Goal: Task Accomplishment & Management: Manage account settings

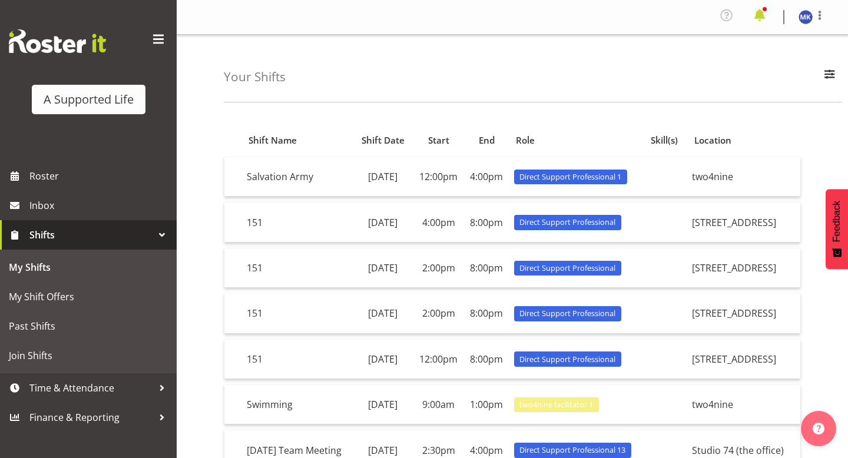
click at [753, 18] on span at bounding box center [759, 15] width 19 height 19
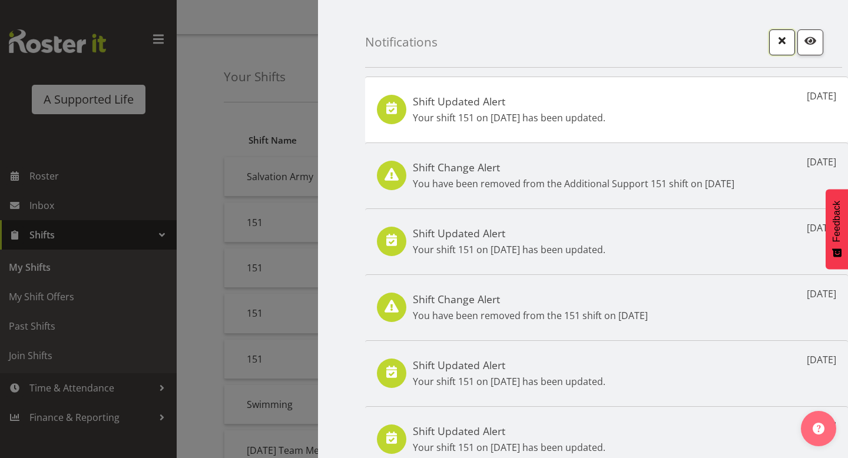
click at [780, 39] on span "button" at bounding box center [781, 40] width 15 height 15
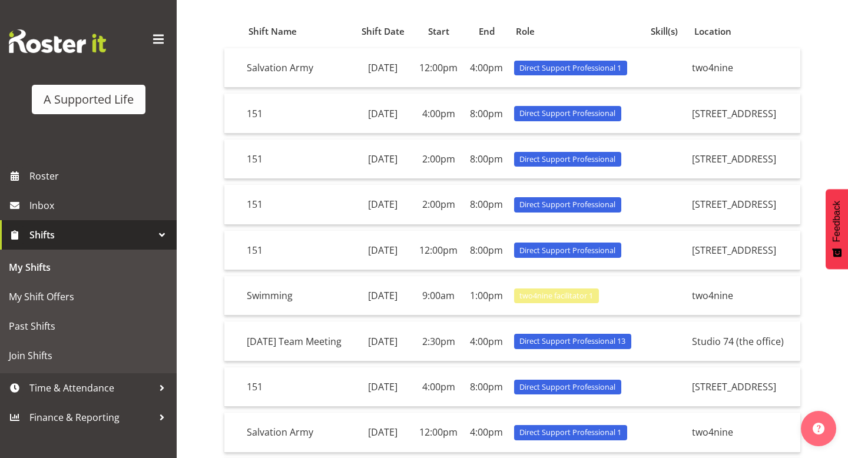
scroll to position [72, 0]
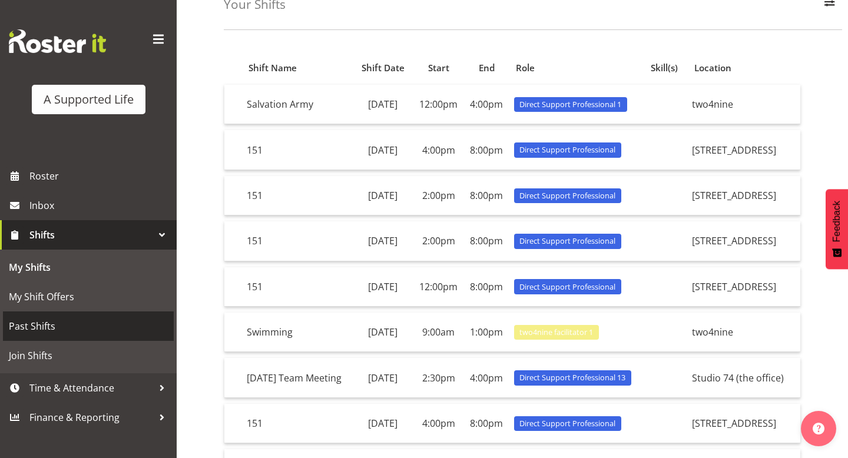
click at [48, 320] on span "Past Shifts" at bounding box center [88, 326] width 159 height 18
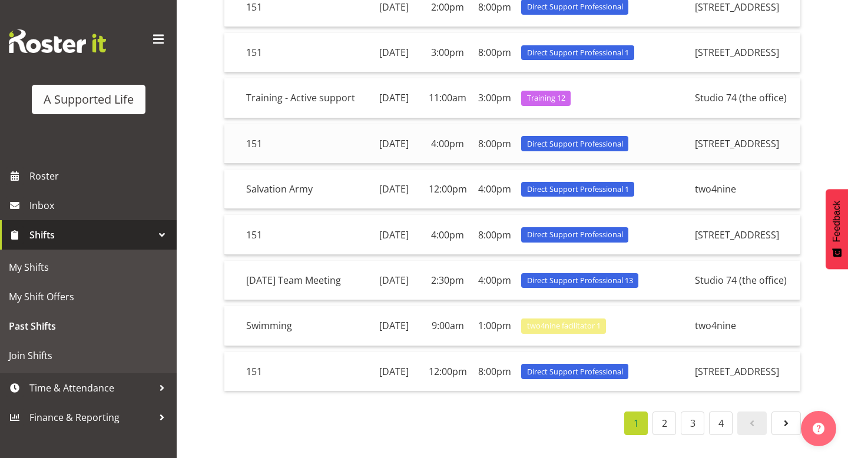
scroll to position [330, 0]
click at [675, 423] on link "2" at bounding box center [664, 423] width 24 height 24
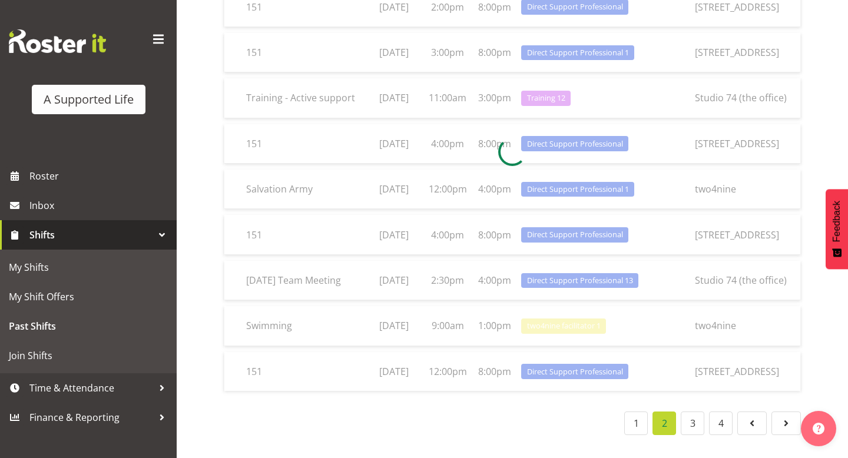
scroll to position [317, 0]
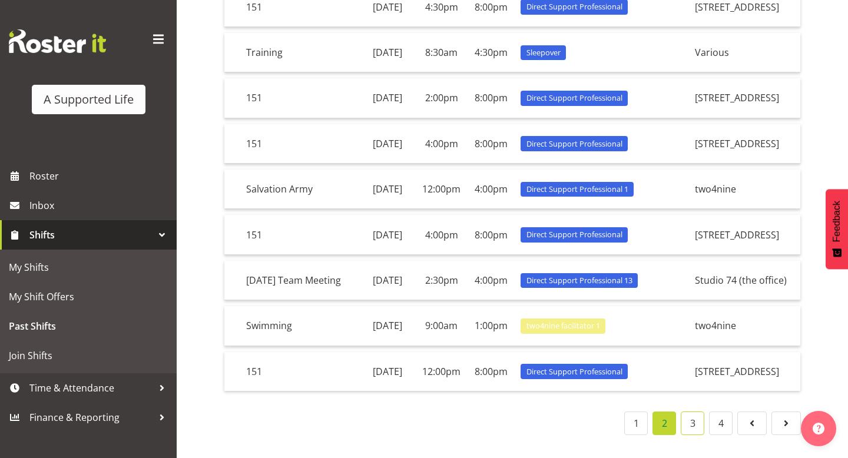
click at [698, 430] on link "3" at bounding box center [692, 423] width 24 height 24
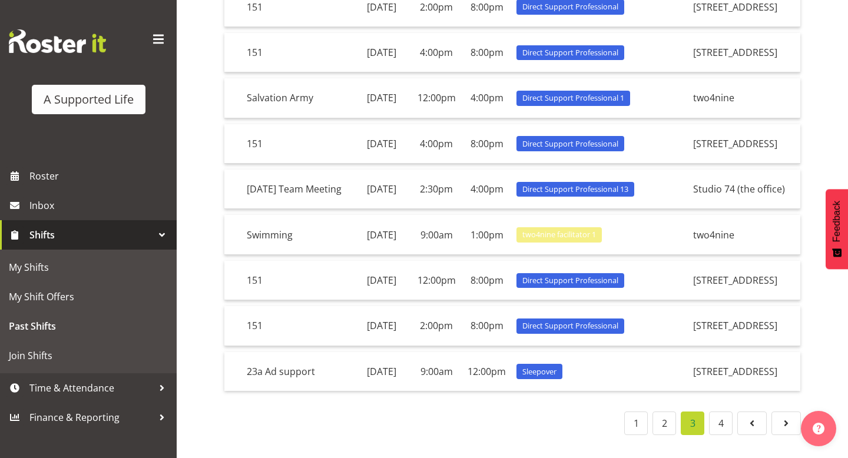
scroll to position [330, 0]
click at [777, 435] on link at bounding box center [785, 423] width 29 height 24
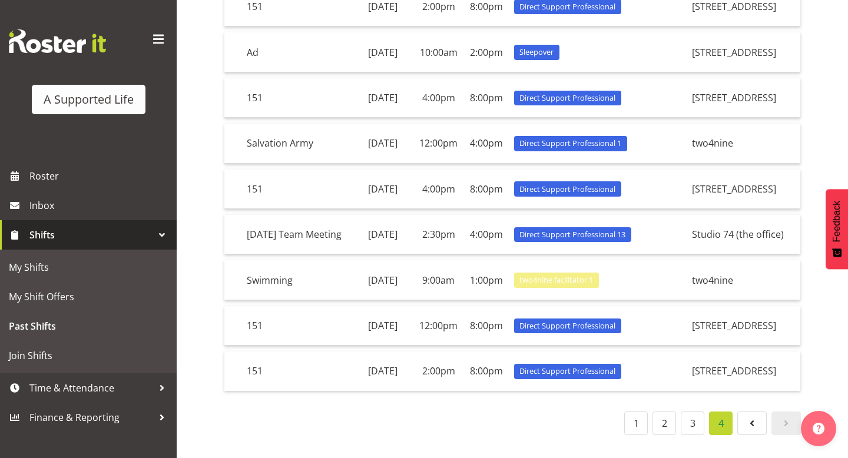
scroll to position [271, 0]
click at [780, 430] on link at bounding box center [785, 423] width 29 height 24
click at [464, 260] on td "9:00am" at bounding box center [438, 279] width 51 height 39
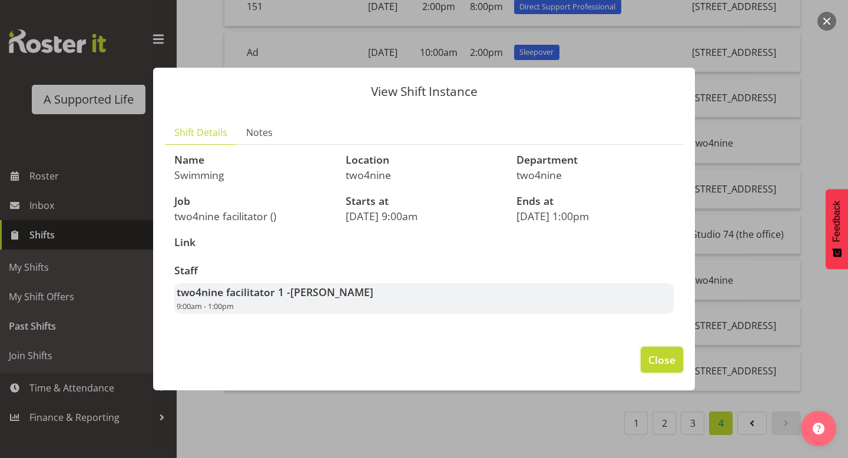
click at [671, 361] on span "Close" at bounding box center [661, 359] width 27 height 15
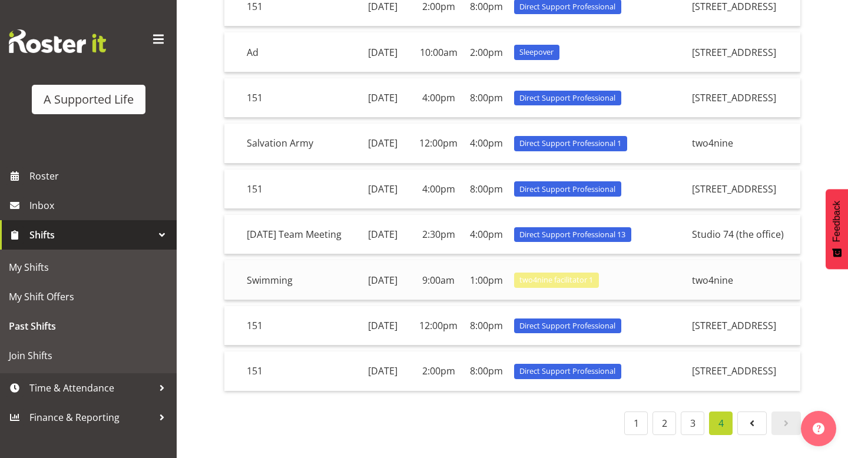
scroll to position [235, 0]
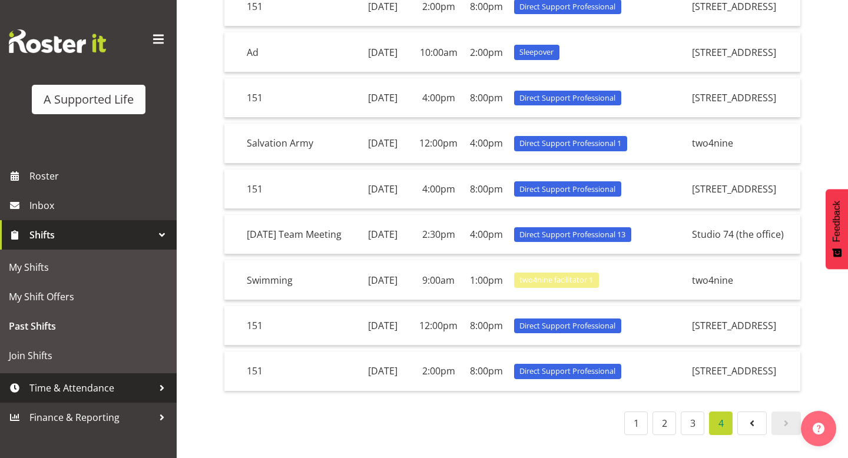
click at [69, 385] on span "Time & Attendance" at bounding box center [91, 388] width 124 height 18
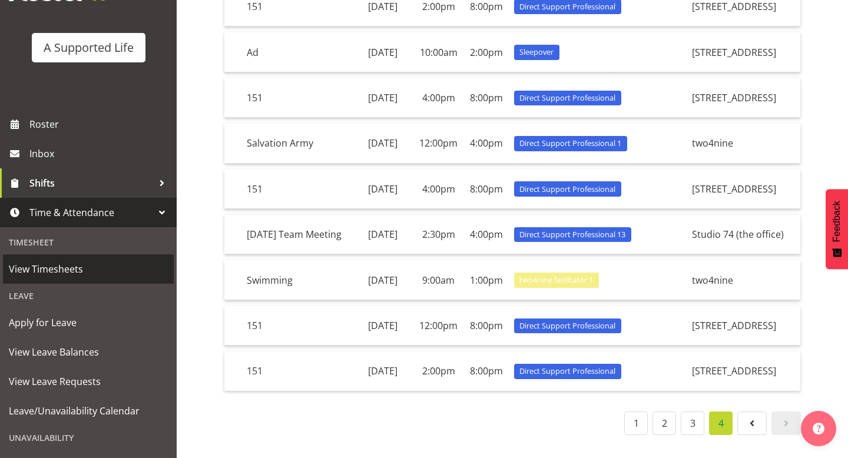
scroll to position [58, 0]
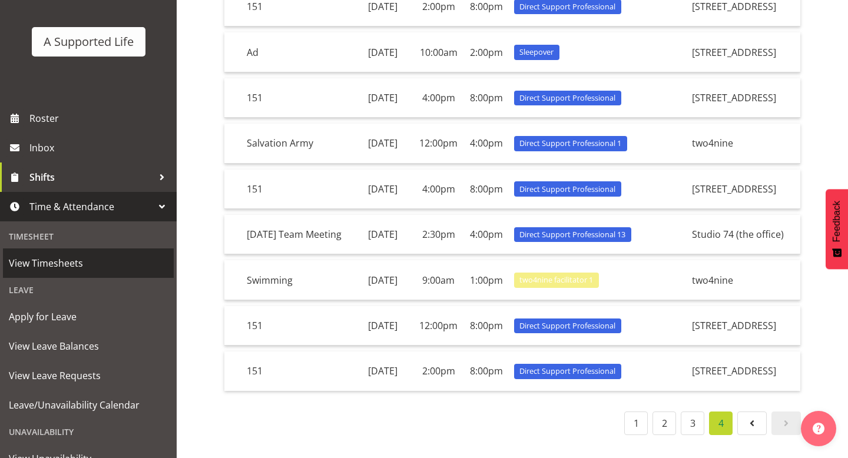
click at [107, 273] on link "View Timesheets" at bounding box center [88, 262] width 171 height 29
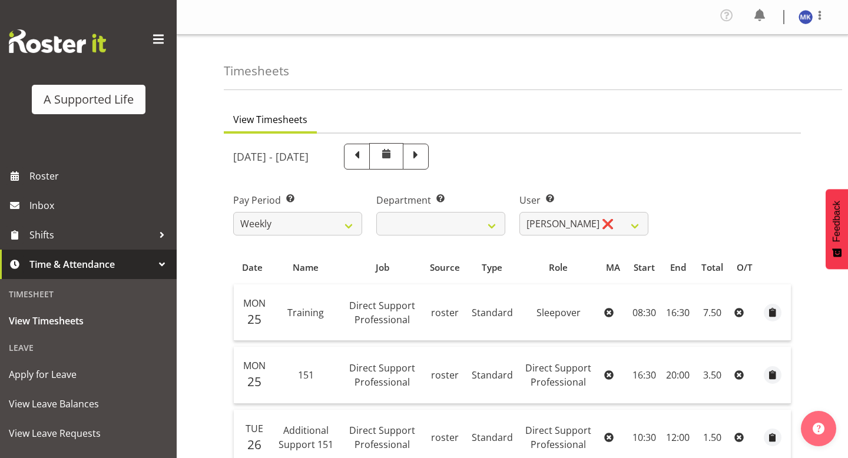
click at [393, 154] on span at bounding box center [386, 154] width 14 height 14
click at [393, 159] on span at bounding box center [386, 154] width 14 height 14
click at [364, 162] on span at bounding box center [356, 155] width 15 height 15
select select
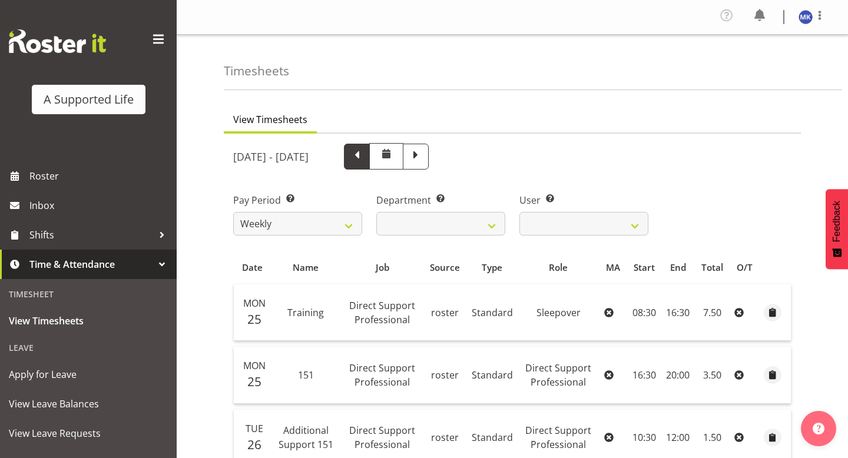
click at [0, 0] on div at bounding box center [0, 0] width 0 height 0
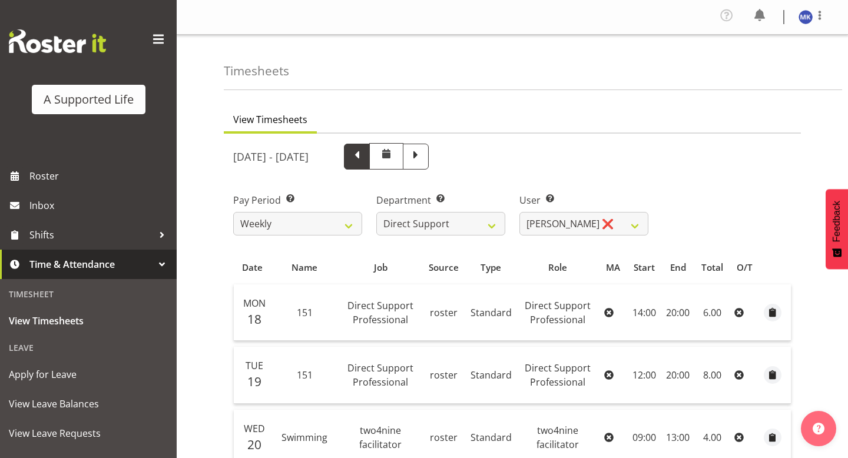
click at [364, 155] on span at bounding box center [356, 155] width 15 height 15
select select
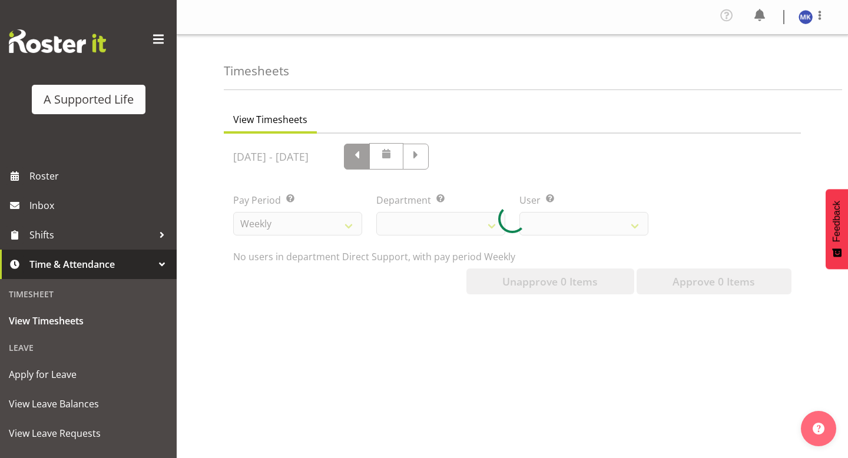
click at [427, 155] on div at bounding box center [512, 219] width 577 height 170
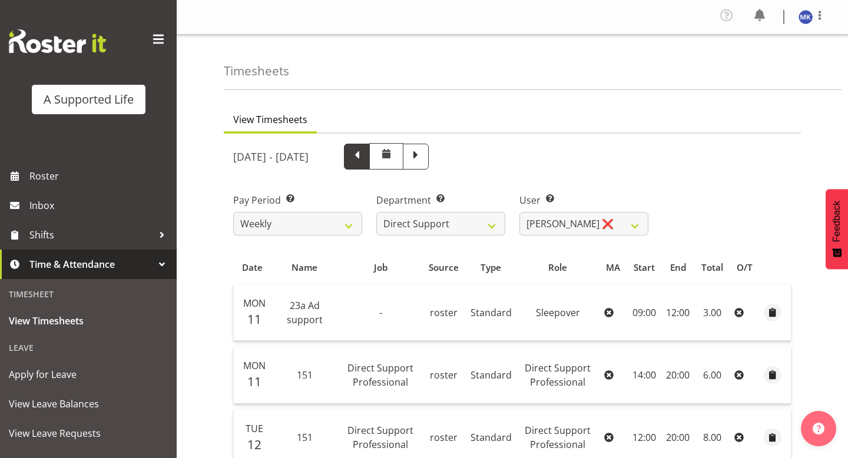
click at [364, 155] on span at bounding box center [356, 155] width 15 height 15
select select
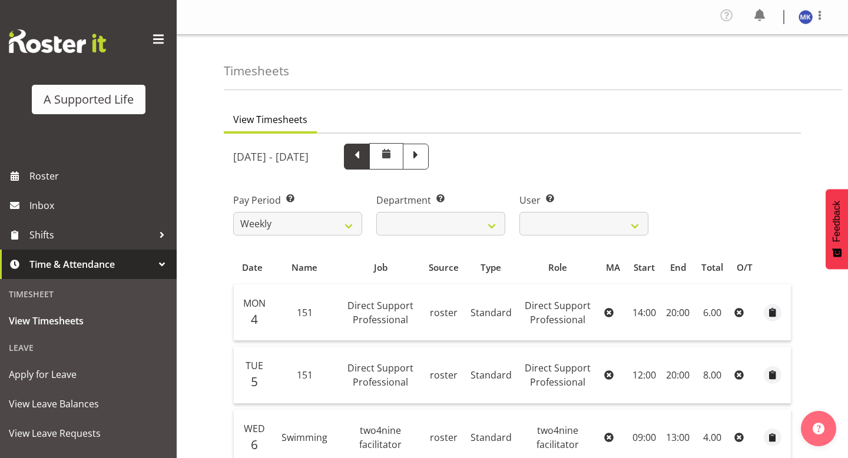
click at [364, 155] on span at bounding box center [356, 155] width 15 height 15
select select
click at [364, 158] on span at bounding box center [356, 155] width 15 height 15
select select
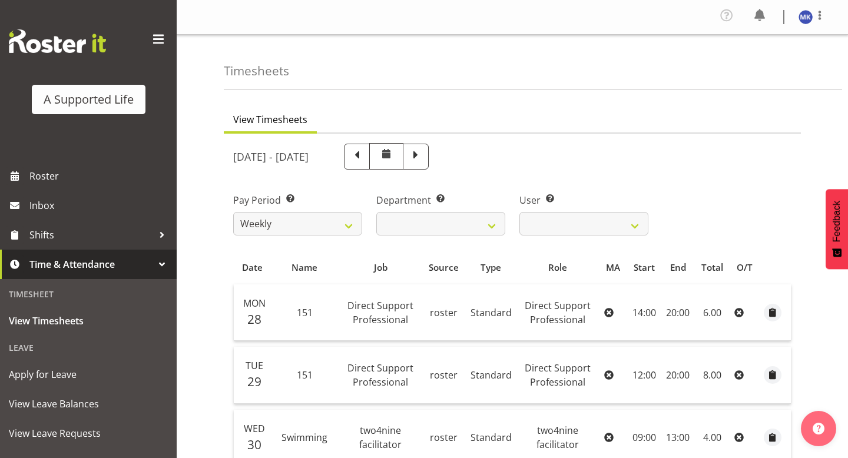
select select
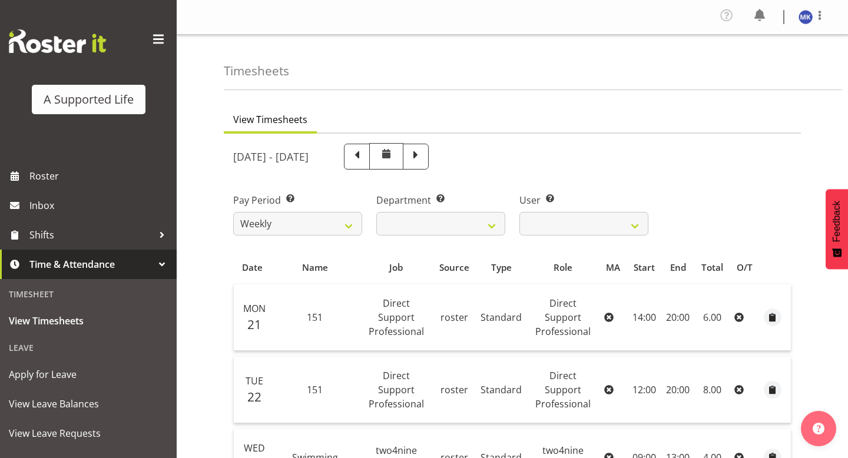
click at [364, 159] on span at bounding box center [356, 155] width 15 height 15
select select
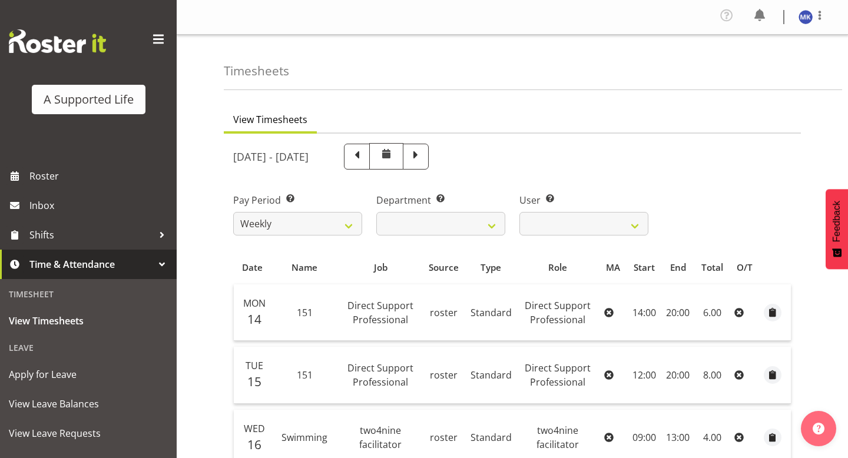
click at [364, 159] on span at bounding box center [356, 155] width 15 height 15
click at [370, 159] on span at bounding box center [357, 157] width 26 height 26
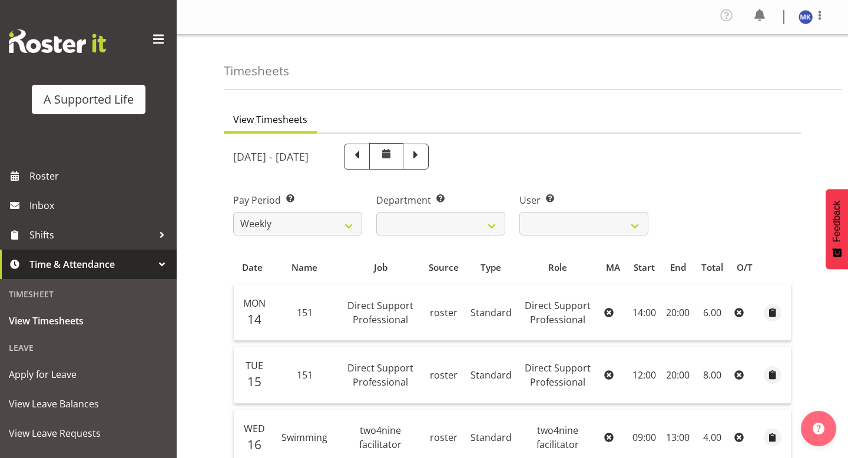
click at [364, 159] on span at bounding box center [356, 155] width 15 height 15
select select
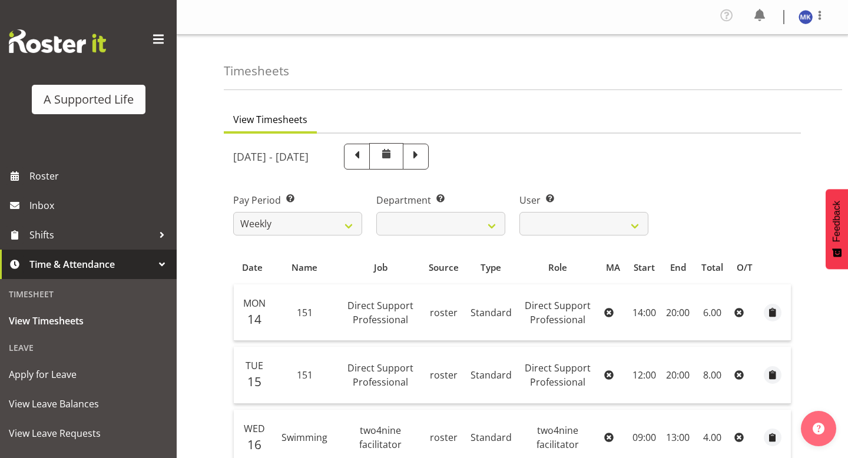
select select
click at [364, 159] on span at bounding box center [356, 155] width 15 height 15
select select
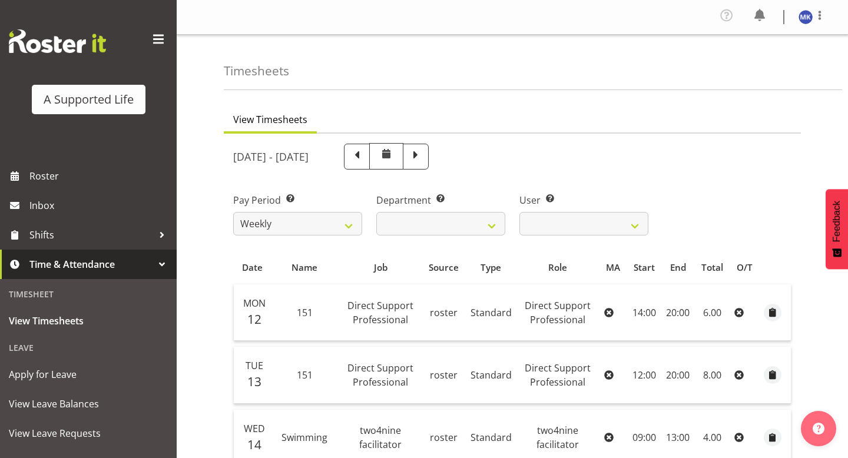
select select
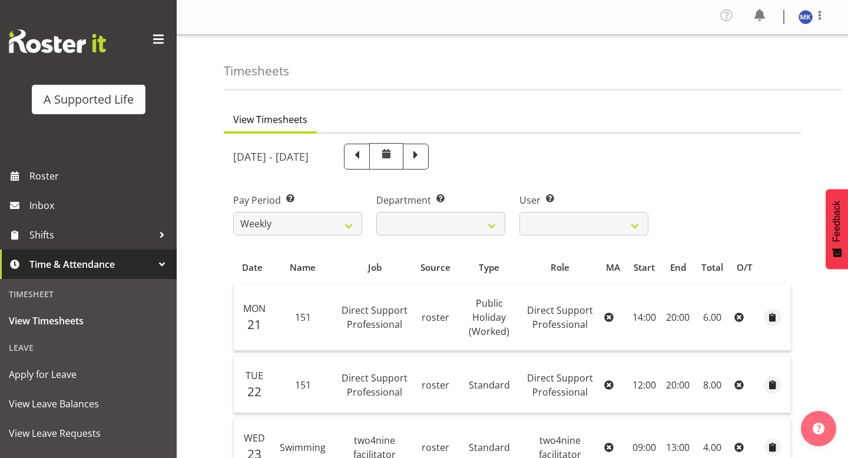
click at [364, 159] on span at bounding box center [356, 155] width 15 height 15
select select
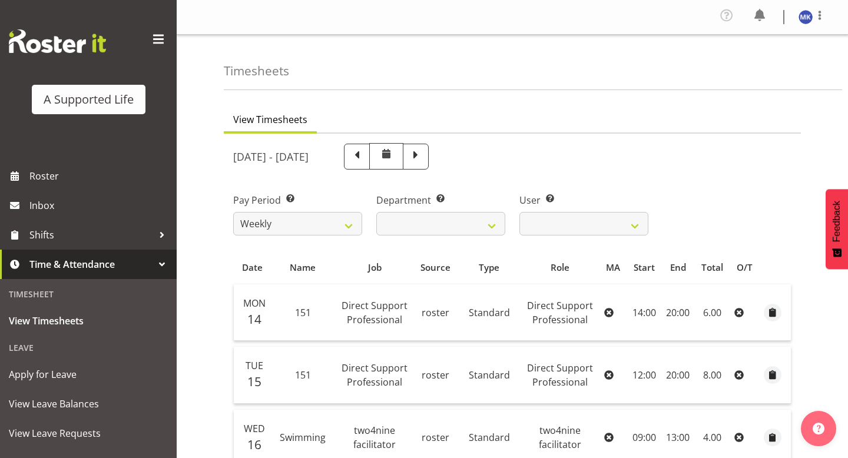
click at [370, 159] on span at bounding box center [357, 157] width 26 height 26
select select
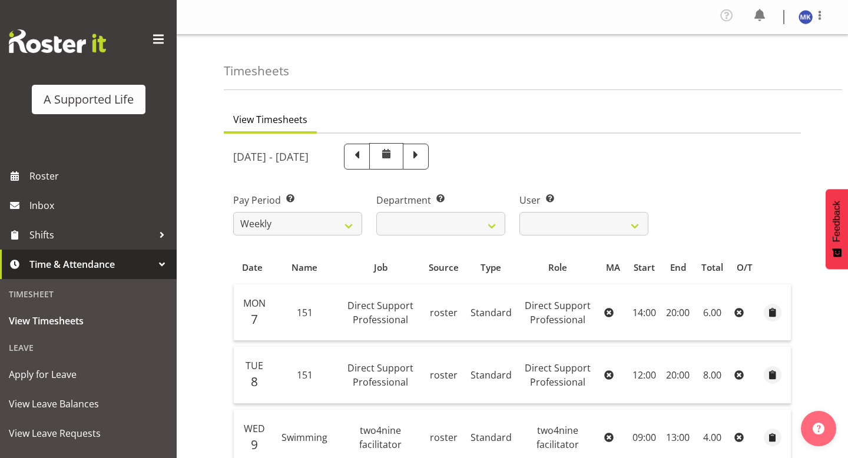
click at [364, 159] on span at bounding box center [356, 155] width 15 height 15
select select
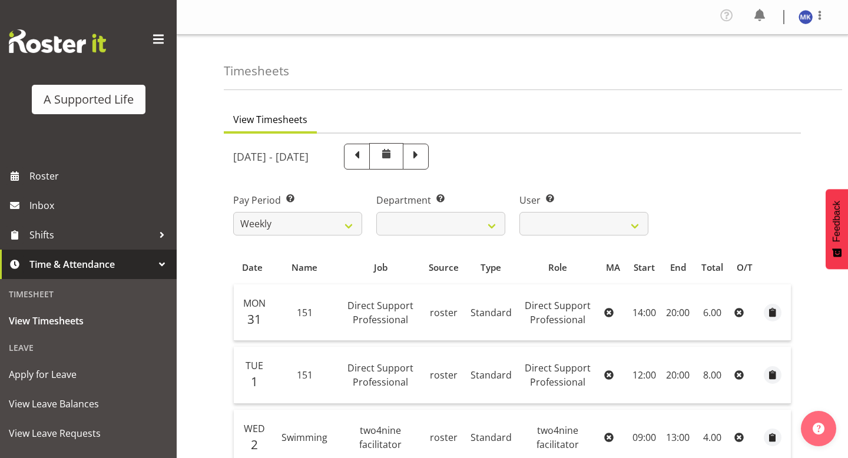
click at [370, 159] on span at bounding box center [357, 157] width 26 height 26
select select
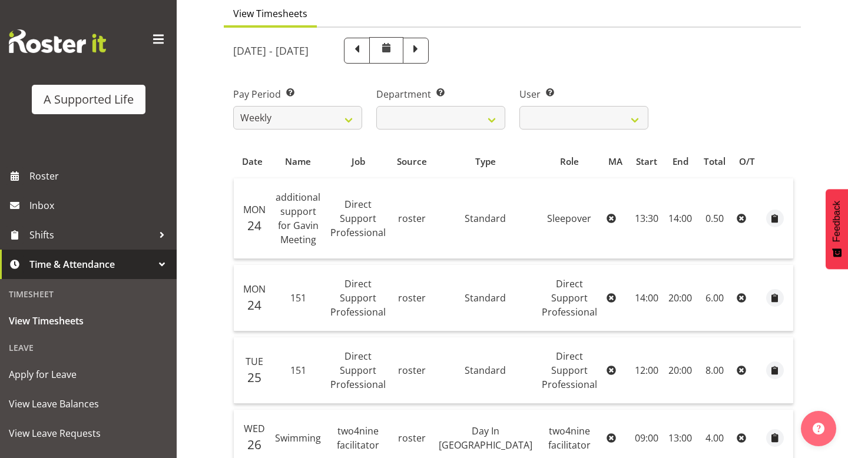
scroll to position [103, 0]
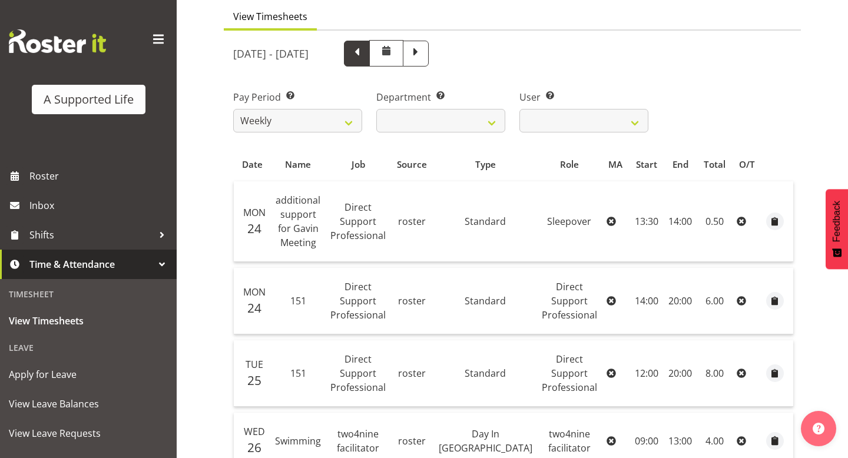
click at [370, 64] on span at bounding box center [357, 54] width 26 height 26
select select
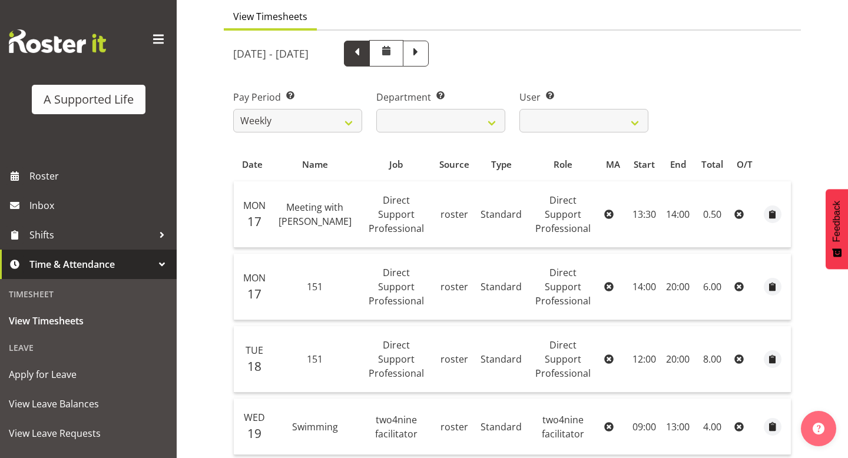
click at [370, 60] on span at bounding box center [357, 54] width 26 height 26
select select
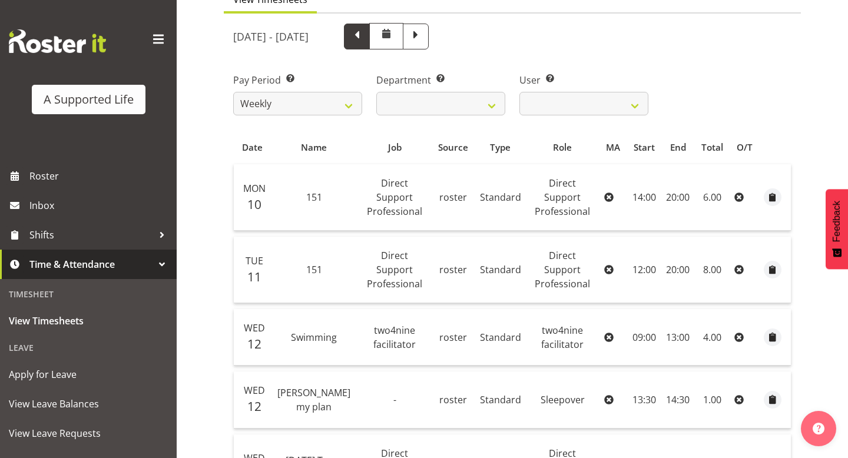
scroll to position [121, 0]
click at [364, 42] on span at bounding box center [356, 34] width 15 height 15
select select
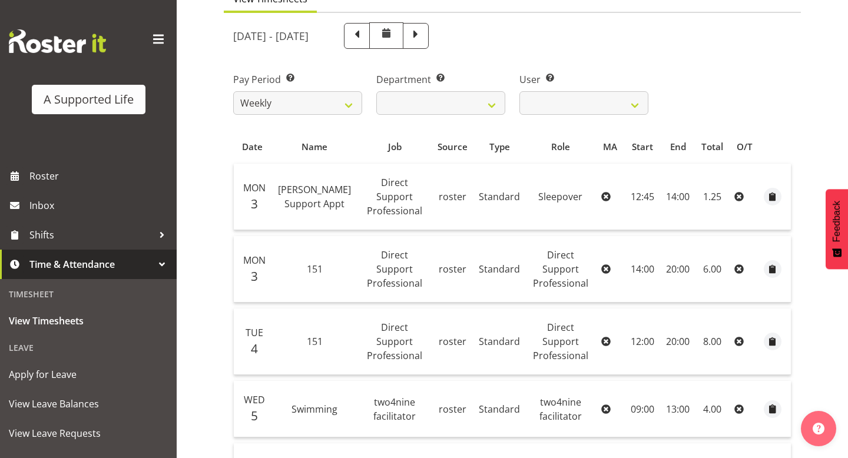
click at [364, 39] on span at bounding box center [356, 34] width 15 height 15
select select
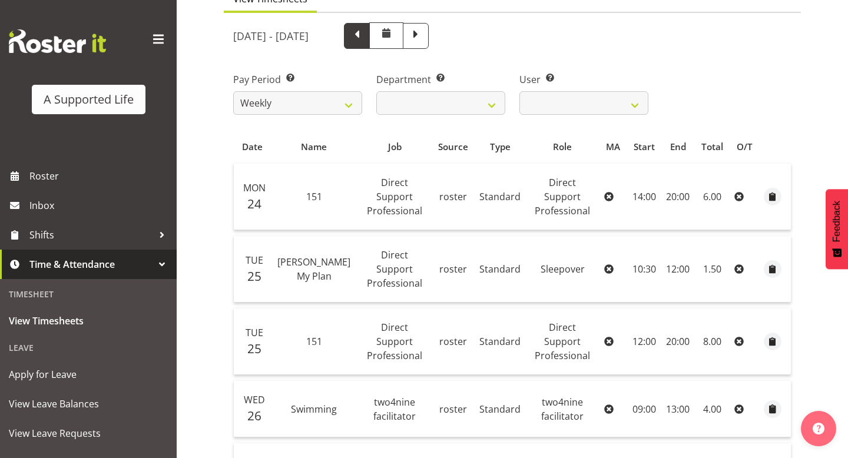
click at [364, 38] on span at bounding box center [356, 34] width 15 height 15
select select
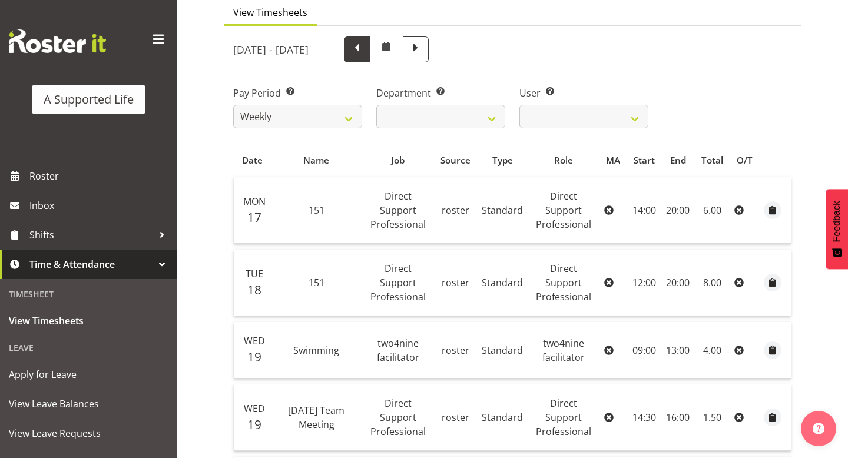
scroll to position [88, 0]
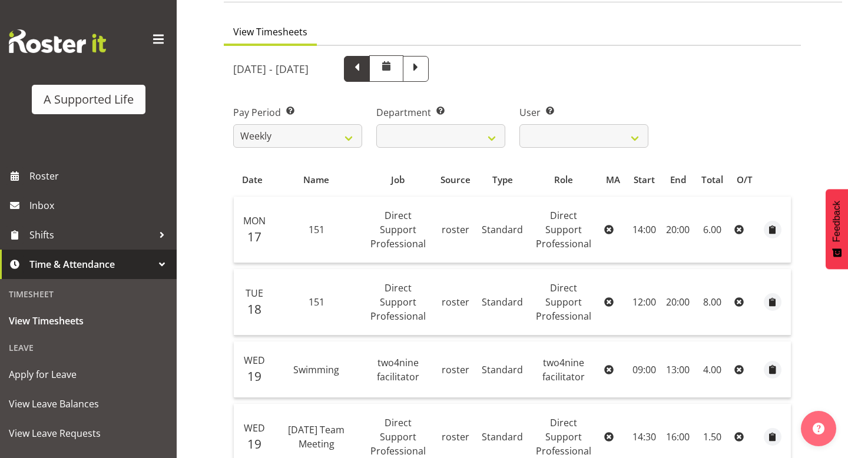
click at [364, 63] on span at bounding box center [356, 67] width 15 height 15
select select
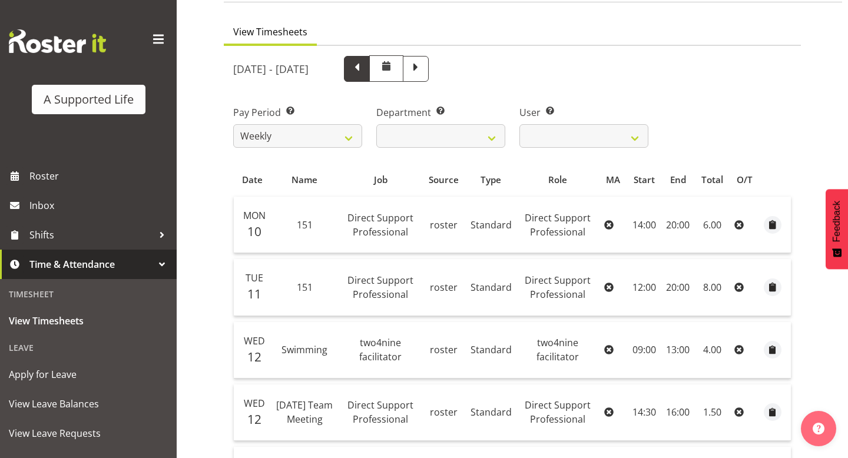
click at [364, 69] on span at bounding box center [356, 67] width 15 height 15
select select
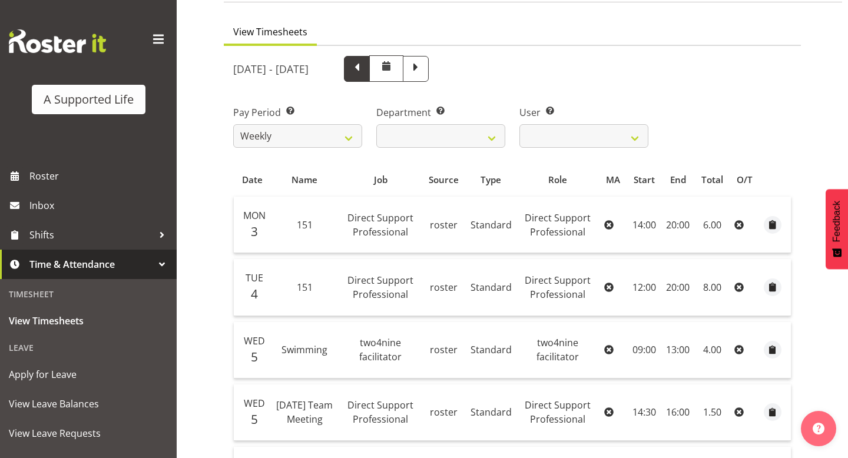
click at [364, 69] on span at bounding box center [356, 67] width 15 height 15
select select
click at [364, 69] on span at bounding box center [356, 67] width 15 height 15
select select
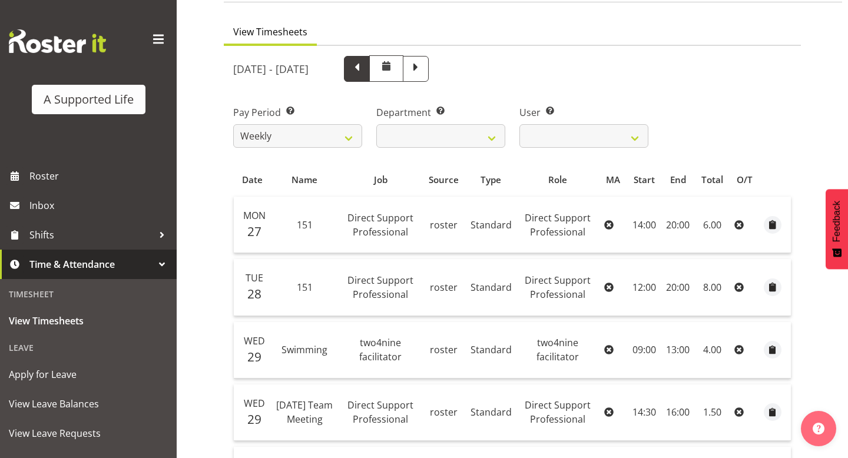
select select
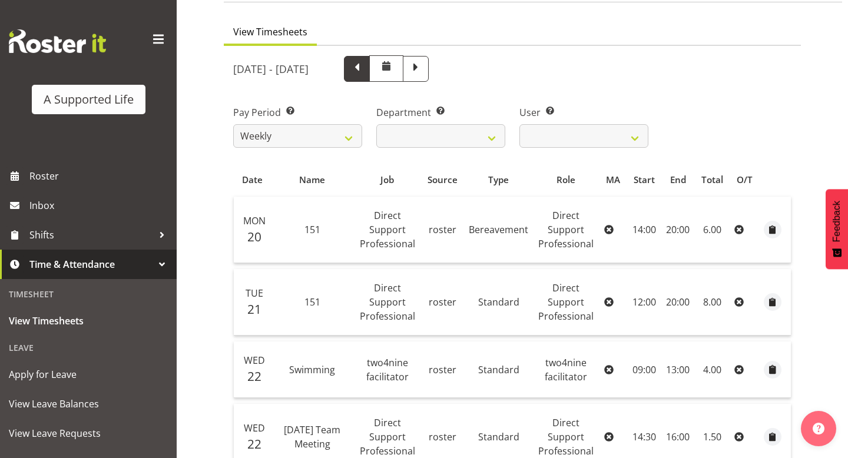
click at [370, 69] on span at bounding box center [357, 69] width 26 height 26
select select
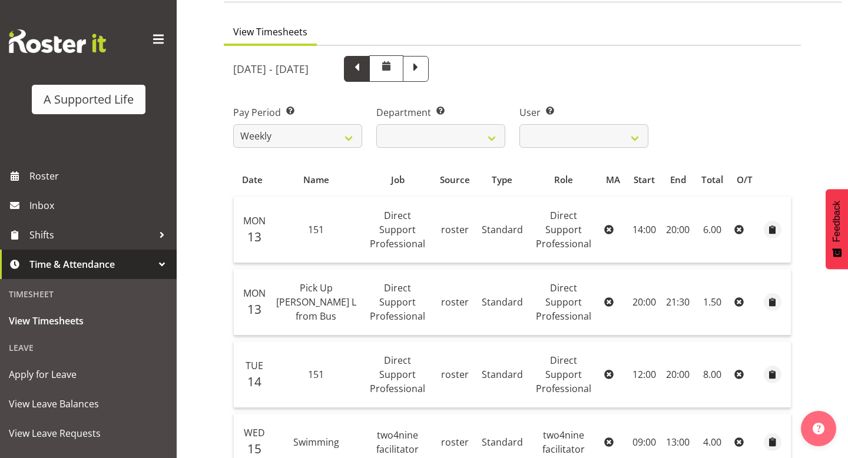
click at [370, 69] on span at bounding box center [357, 69] width 26 height 26
select select
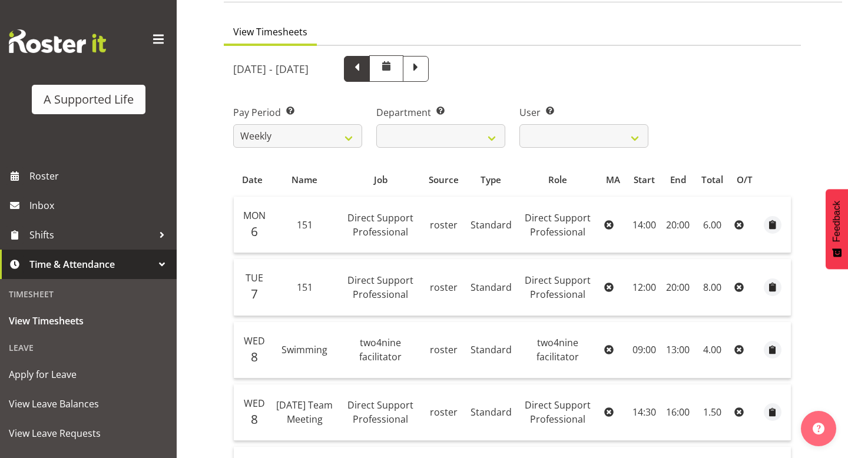
click at [364, 73] on span at bounding box center [356, 67] width 15 height 15
select select
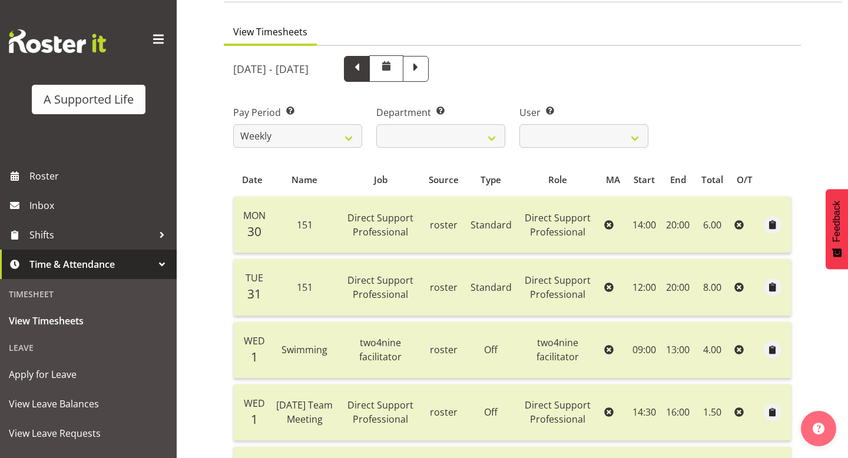
click at [364, 69] on span at bounding box center [356, 67] width 15 height 15
select select
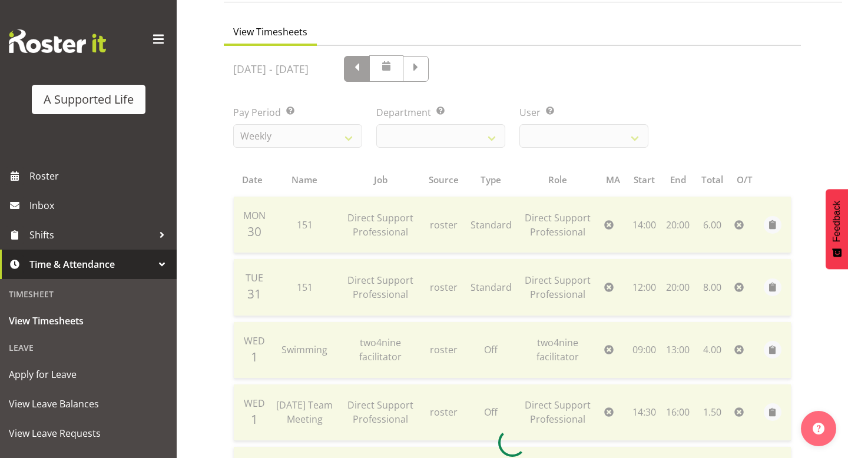
click at [444, 69] on div at bounding box center [512, 442] width 577 height 793
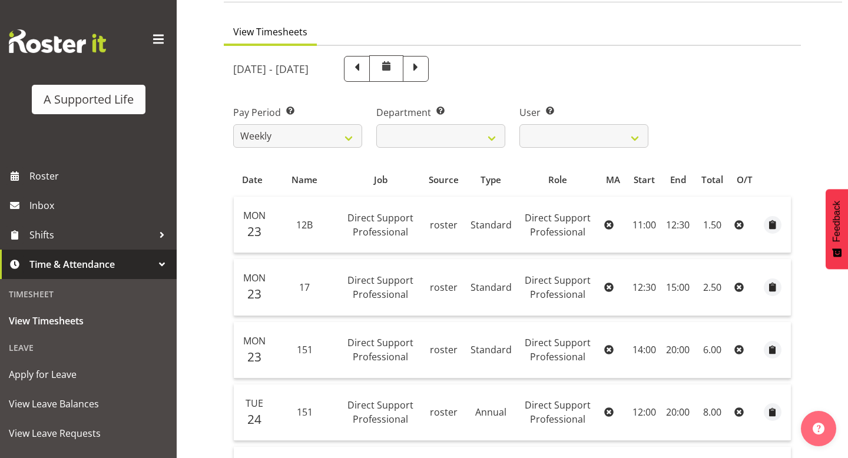
click at [428, 68] on div at bounding box center [371, 68] width 113 height 26
click at [364, 67] on span at bounding box center [356, 67] width 15 height 15
select select
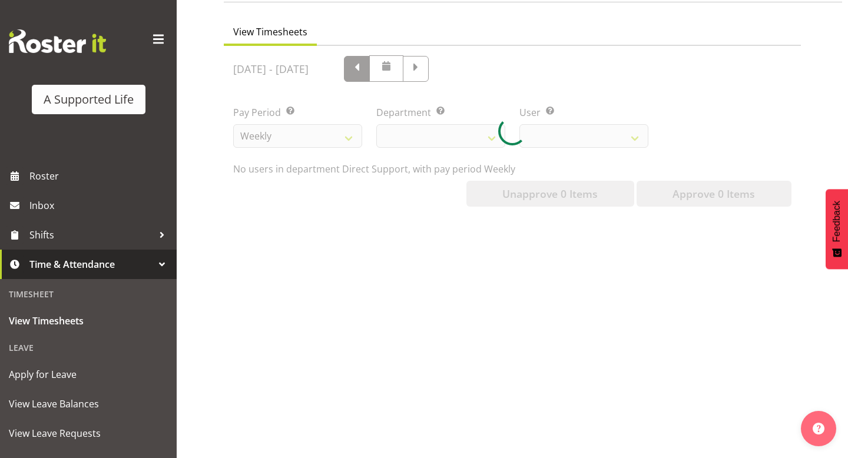
click at [464, 67] on div at bounding box center [512, 131] width 577 height 170
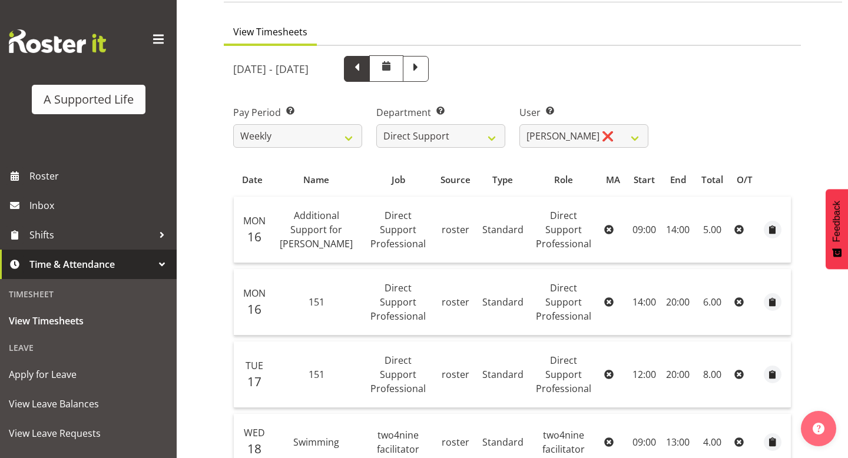
click at [364, 67] on span at bounding box center [356, 67] width 15 height 15
select select
click at [0, 0] on div at bounding box center [0, 0] width 0 height 0
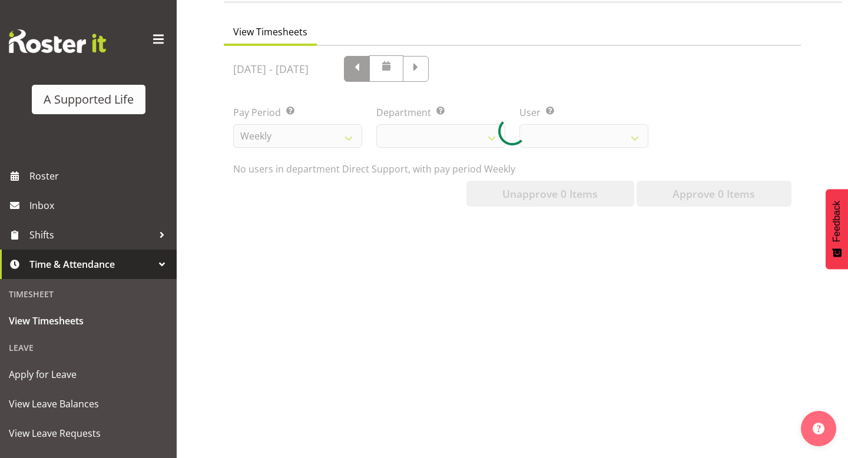
click at [464, 67] on div at bounding box center [512, 131] width 577 height 170
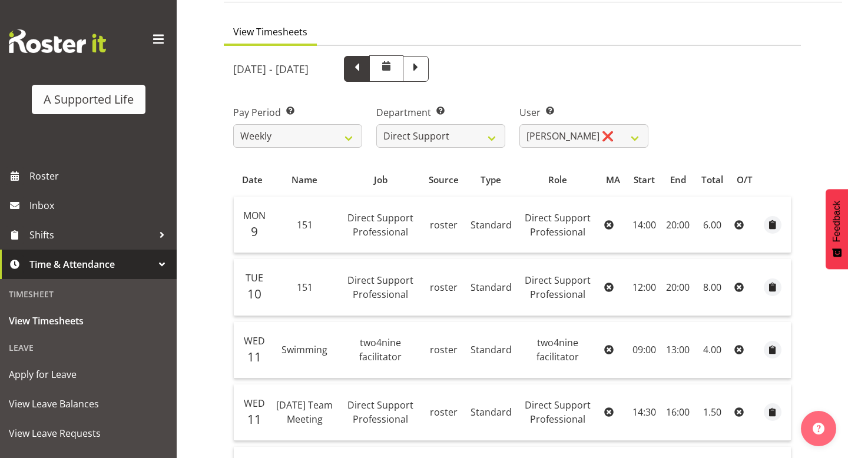
click at [364, 67] on span at bounding box center [356, 67] width 15 height 15
select select
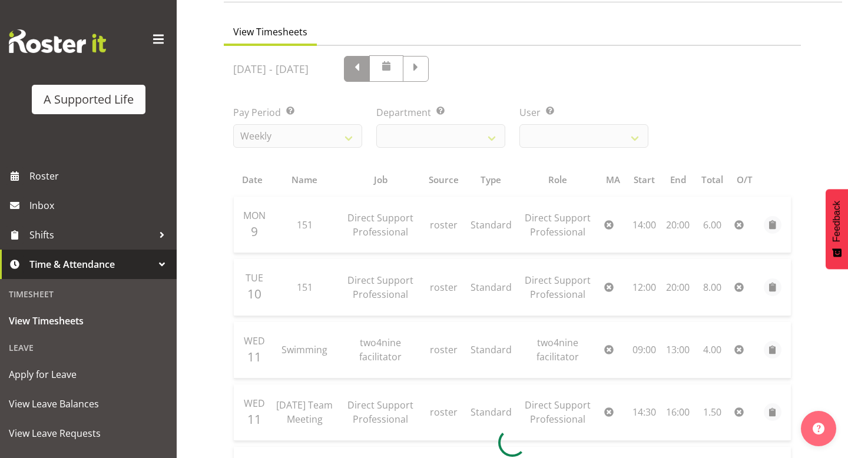
click at [464, 67] on div at bounding box center [512, 442] width 577 height 793
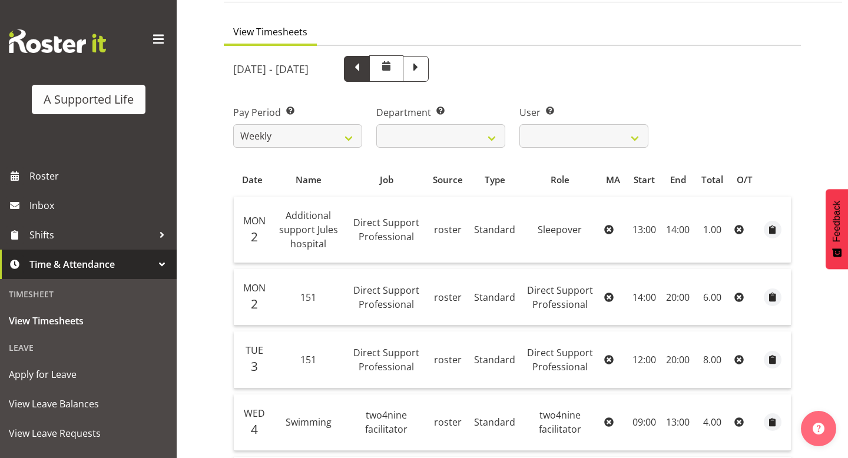
click at [364, 67] on span at bounding box center [356, 67] width 15 height 15
select select
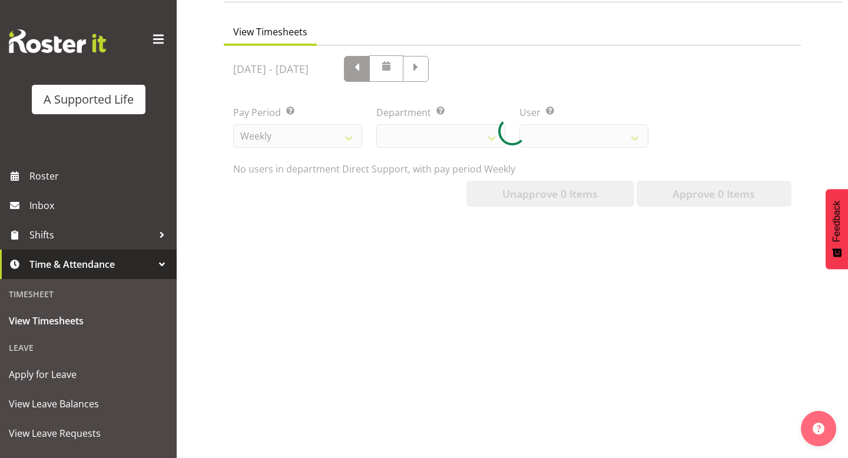
click at [464, 67] on div at bounding box center [512, 131] width 577 height 170
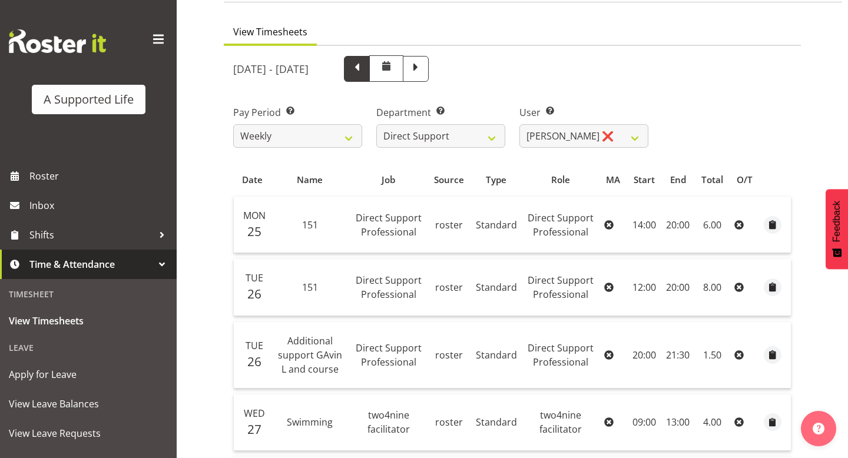
click at [364, 67] on span at bounding box center [356, 67] width 15 height 15
select select
click at [0, 0] on div at bounding box center [0, 0] width 0 height 0
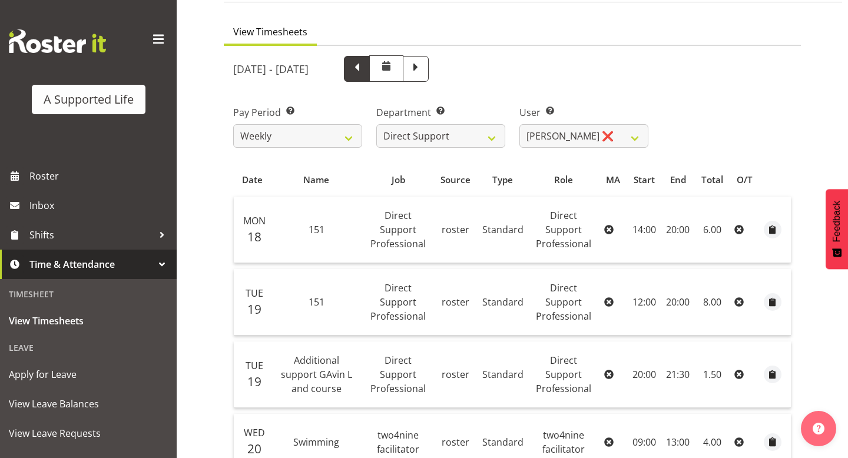
click at [364, 67] on span at bounding box center [356, 67] width 15 height 15
select select
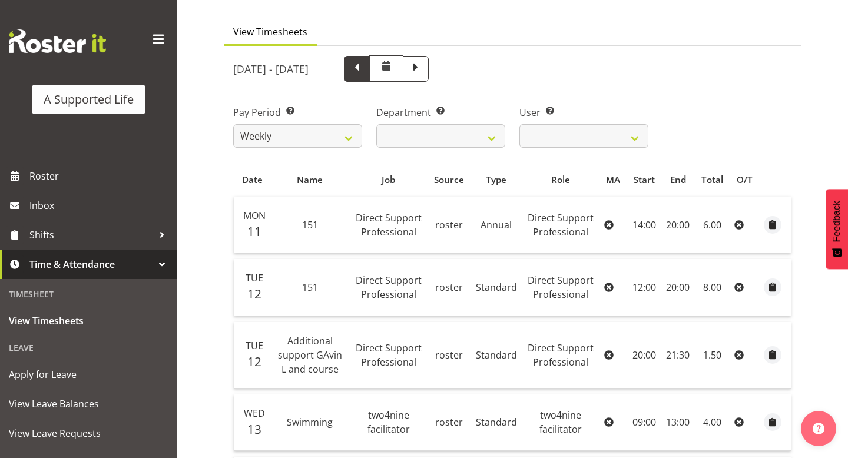
click at [364, 74] on span at bounding box center [356, 67] width 15 height 15
select select
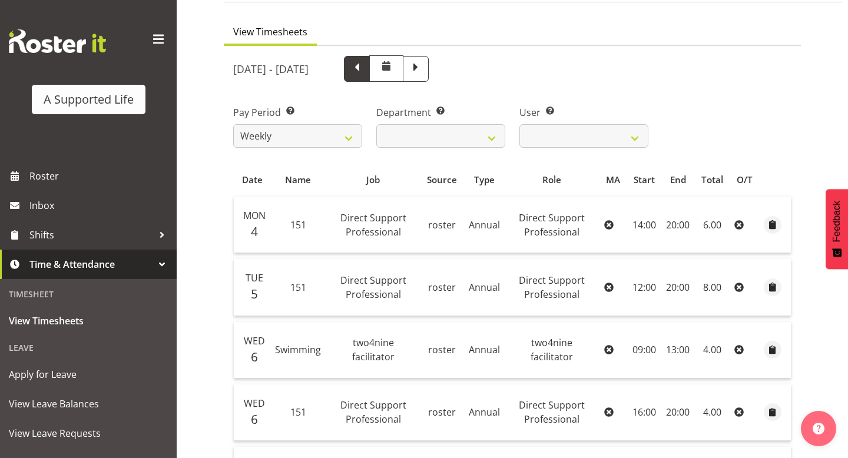
click at [364, 74] on span at bounding box center [356, 67] width 15 height 15
select select
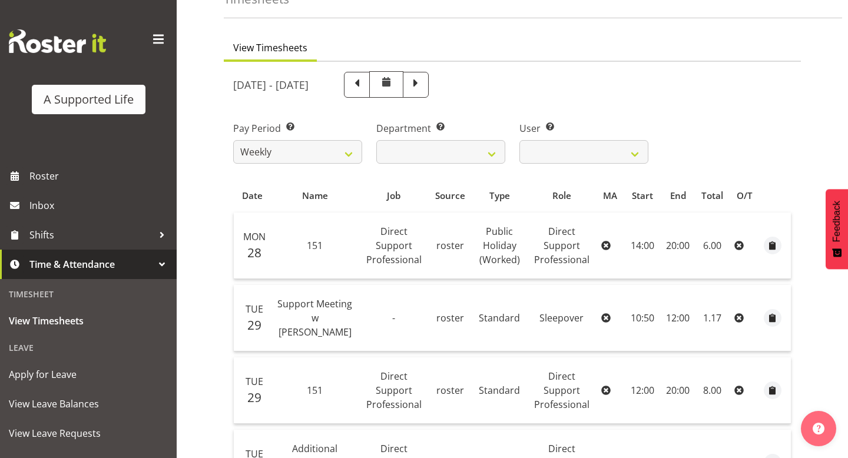
scroll to position [0, 0]
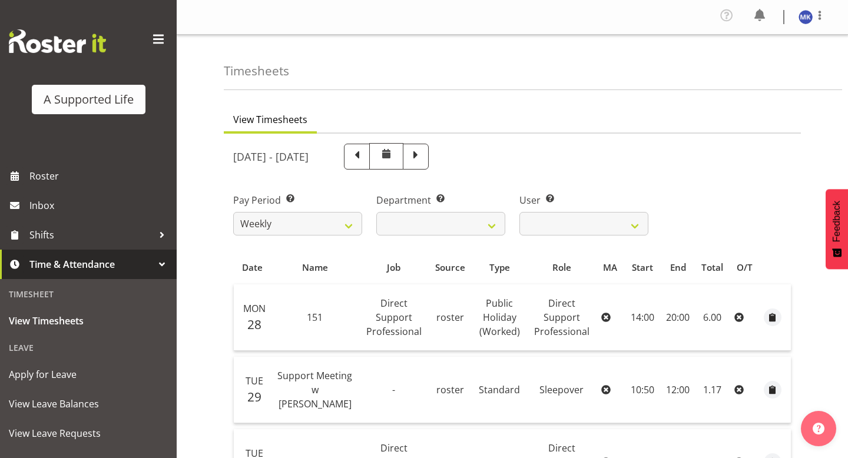
click at [443, 142] on div "[DATE] - [DATE]" at bounding box center [440, 156] width 429 height 41
click at [364, 159] on span at bounding box center [356, 155] width 15 height 15
select select
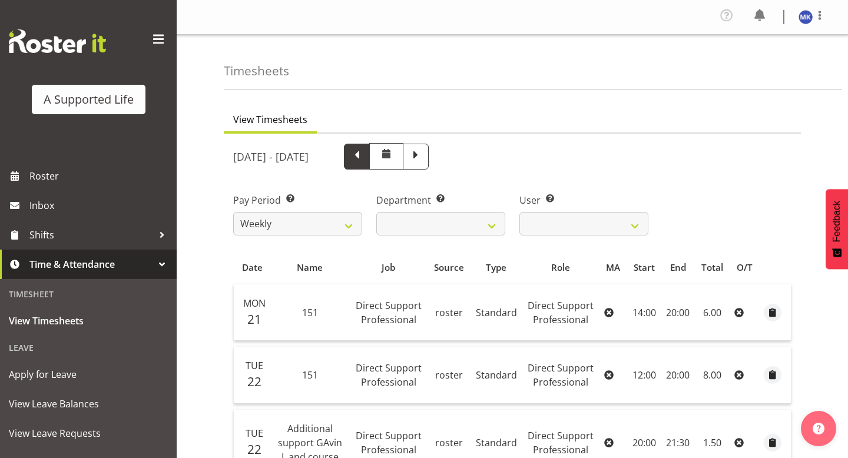
click at [370, 152] on span at bounding box center [357, 157] width 26 height 26
select select
click at [364, 157] on span at bounding box center [356, 155] width 15 height 15
select select
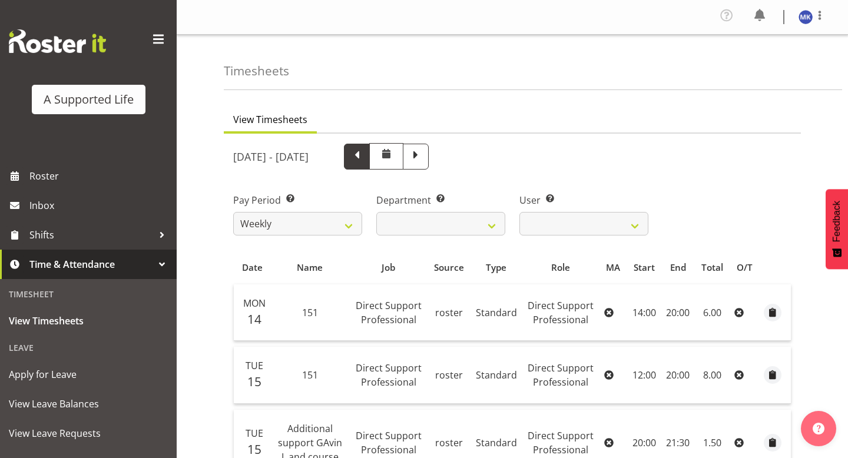
select select
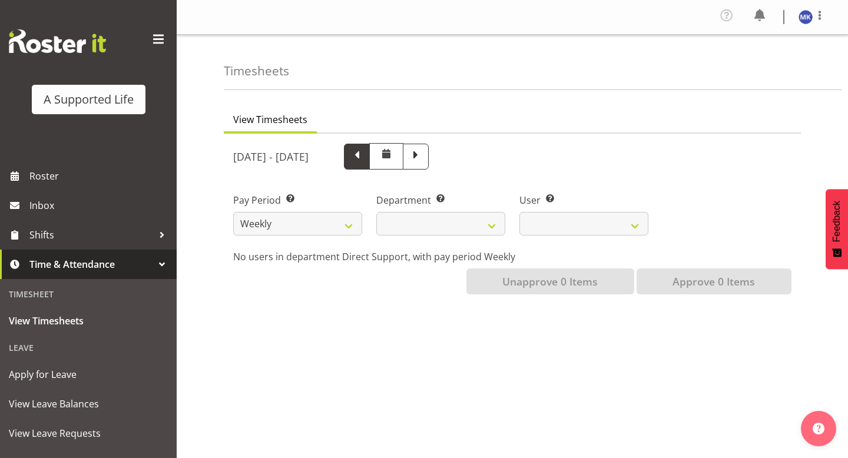
click at [441, 157] on div at bounding box center [512, 219] width 577 height 170
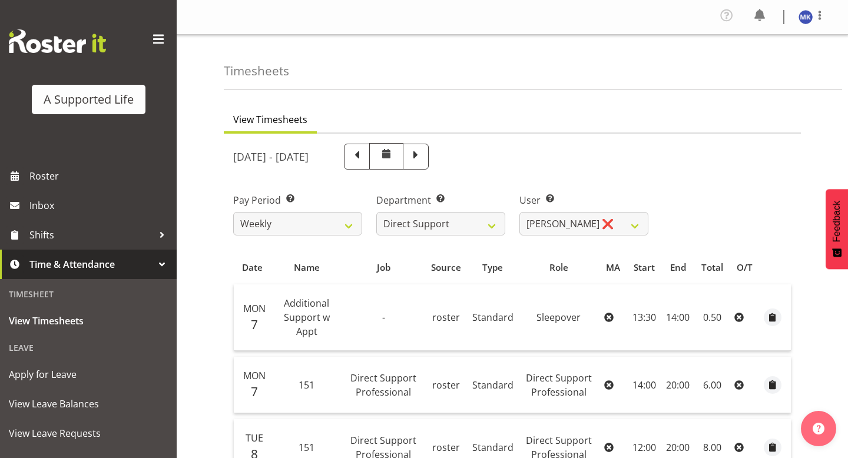
click at [364, 159] on span at bounding box center [356, 155] width 15 height 15
select select
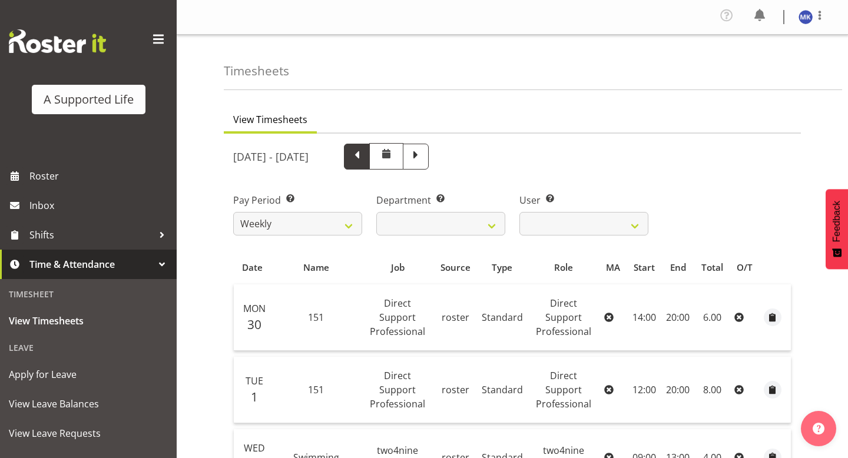
click at [364, 161] on span at bounding box center [356, 155] width 15 height 15
select select
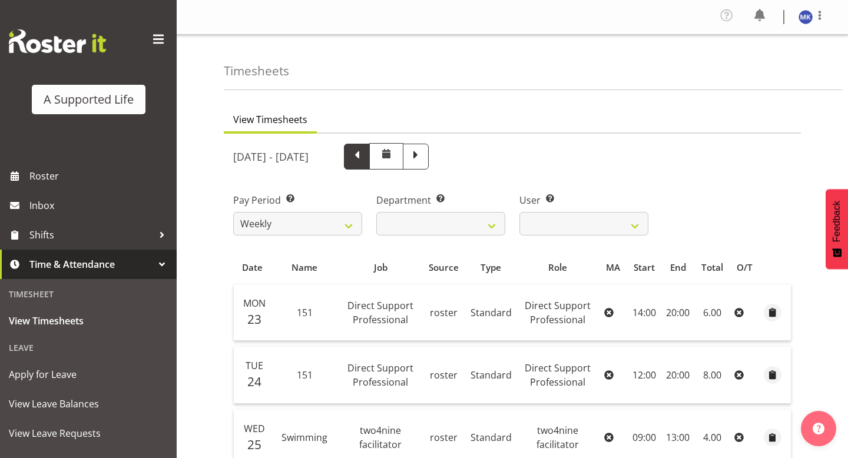
click at [370, 154] on span at bounding box center [357, 157] width 26 height 26
select select
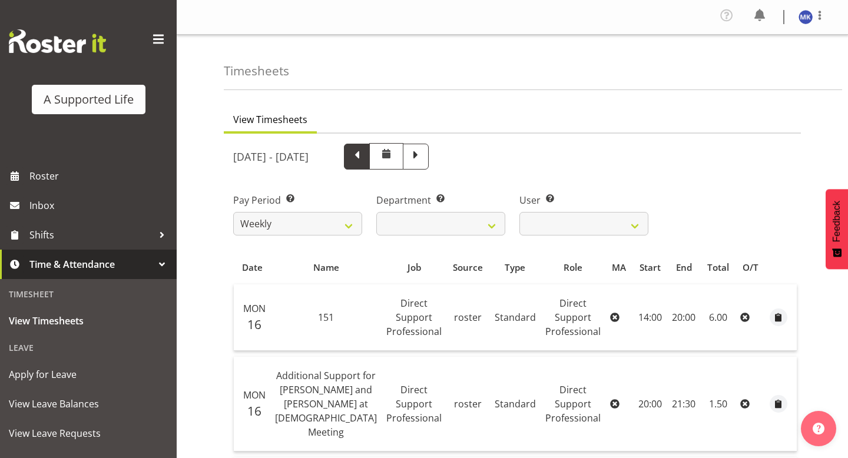
click at [364, 162] on span at bounding box center [356, 155] width 15 height 15
select select
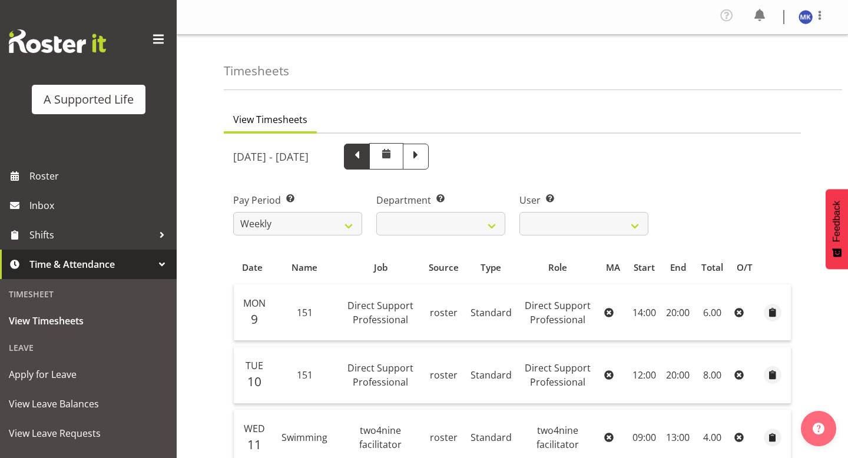
click at [403, 162] on span at bounding box center [386, 156] width 34 height 26
click at [364, 162] on span at bounding box center [356, 155] width 15 height 15
select select
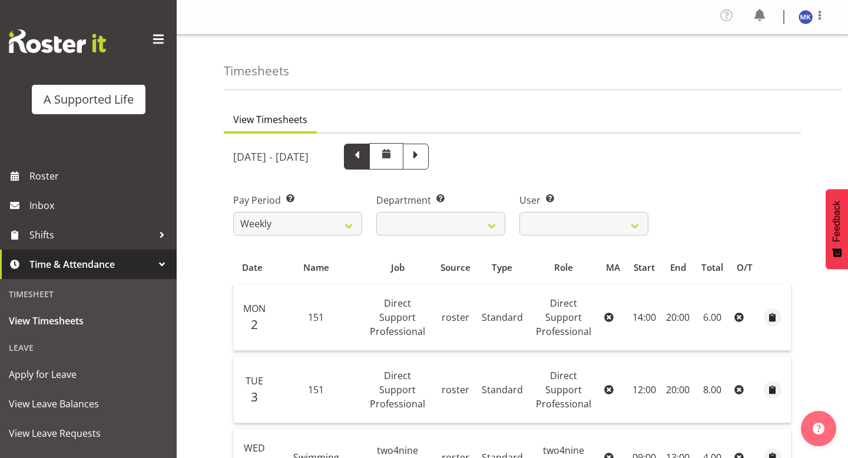
click at [370, 164] on span at bounding box center [357, 157] width 26 height 26
select select
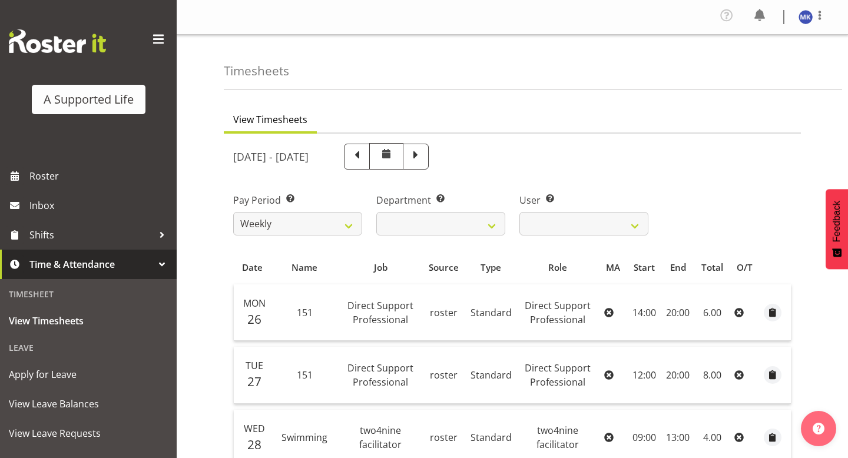
click at [364, 153] on span at bounding box center [356, 155] width 15 height 15
select select
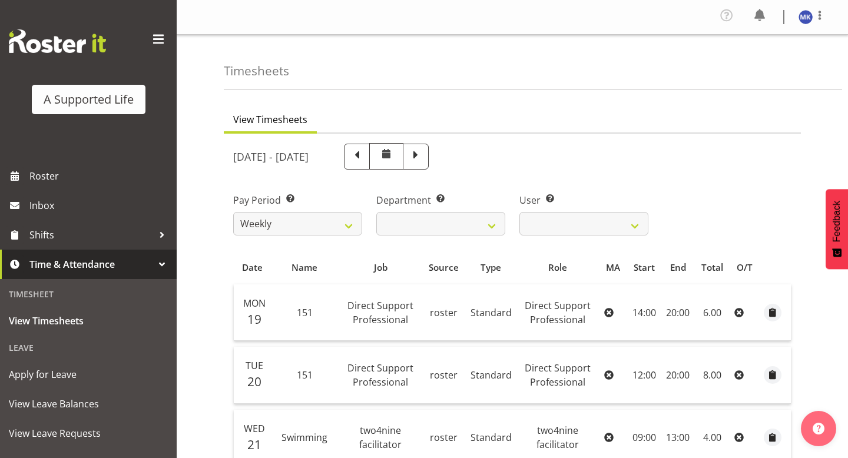
click at [364, 157] on span at bounding box center [356, 155] width 15 height 15
select select
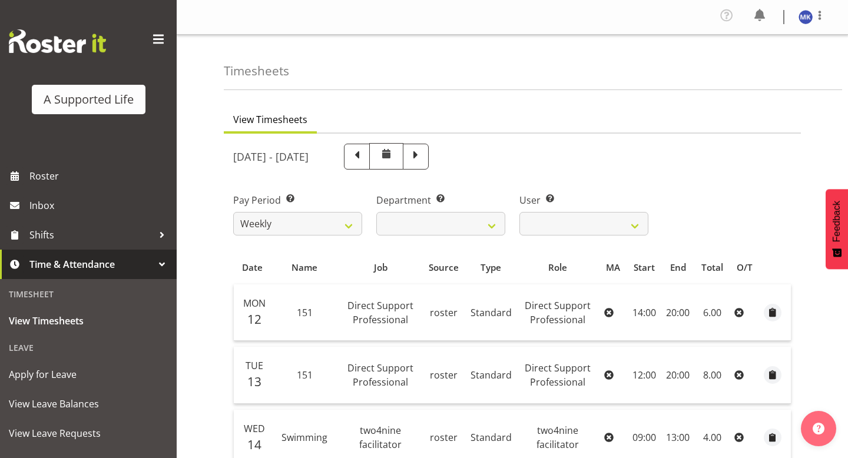
click at [364, 157] on span at bounding box center [356, 155] width 15 height 15
select select
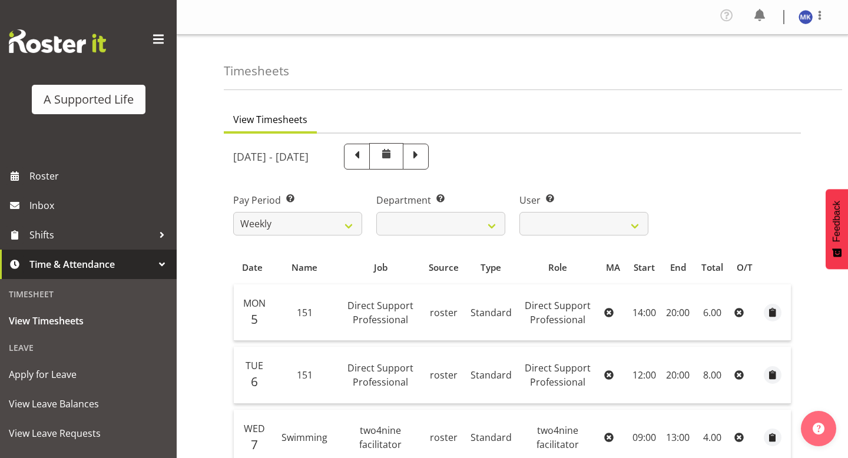
click at [370, 157] on span at bounding box center [357, 157] width 26 height 26
select select
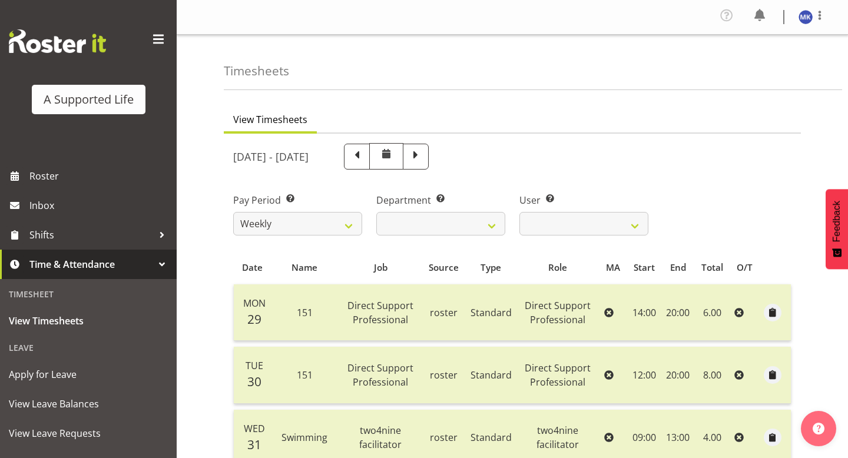
click at [364, 160] on span at bounding box center [356, 155] width 15 height 15
select select
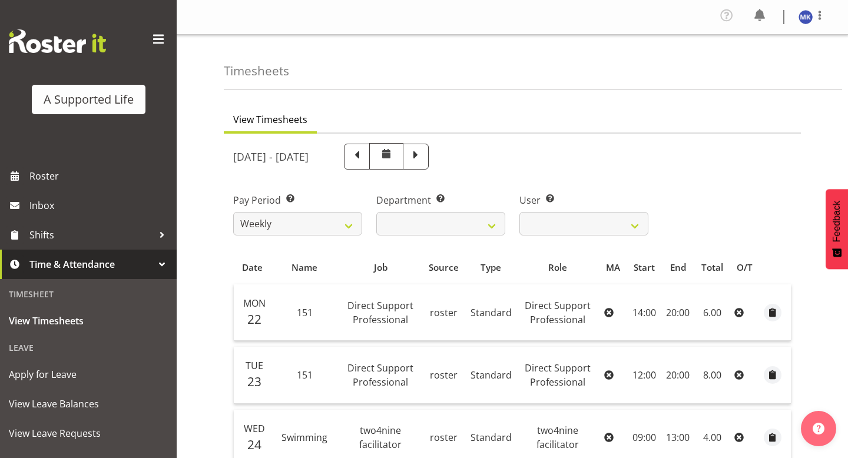
click at [370, 160] on span at bounding box center [357, 157] width 26 height 26
select select
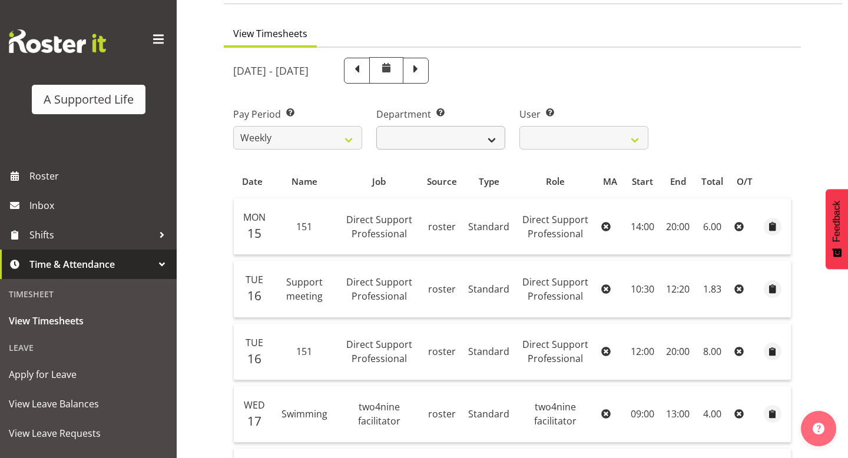
scroll to position [75, 0]
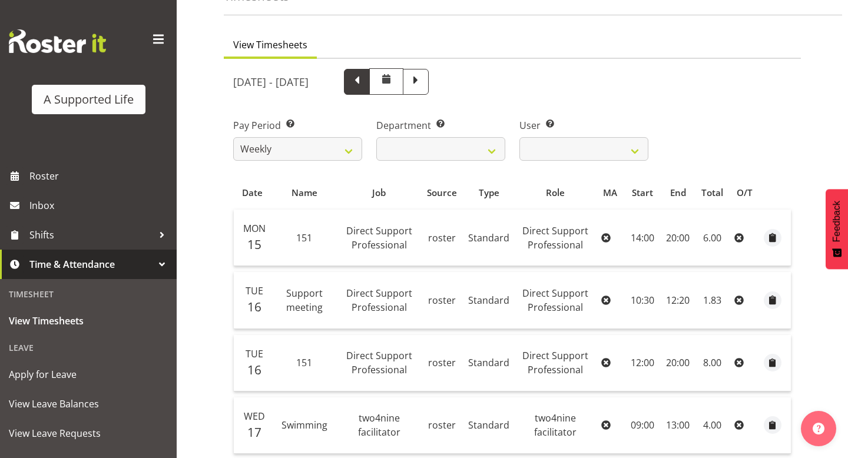
click at [364, 78] on span at bounding box center [356, 80] width 15 height 15
select select
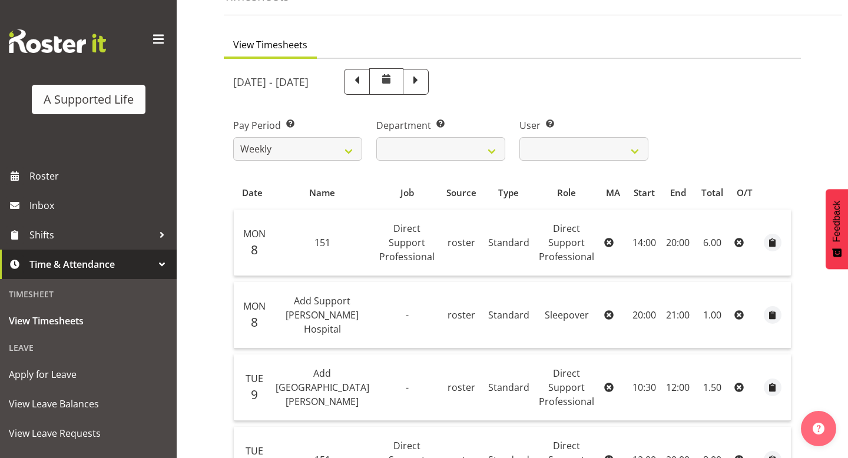
click at [364, 81] on span at bounding box center [356, 80] width 15 height 15
select select
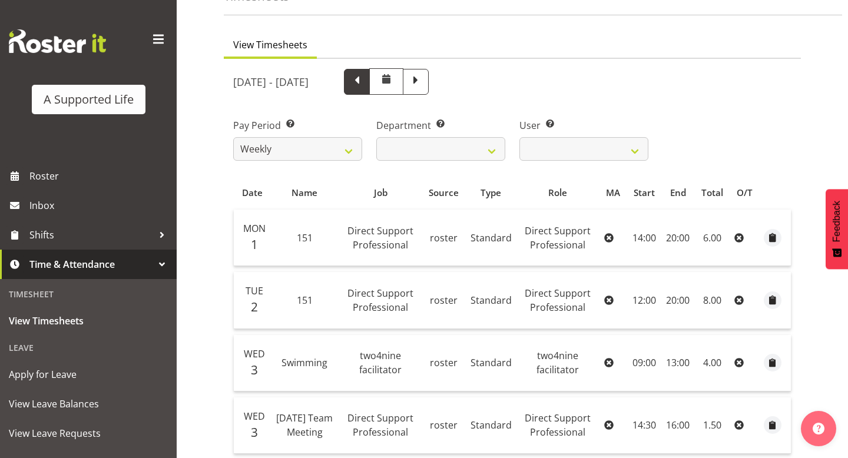
click at [364, 80] on span at bounding box center [356, 80] width 15 height 15
select select
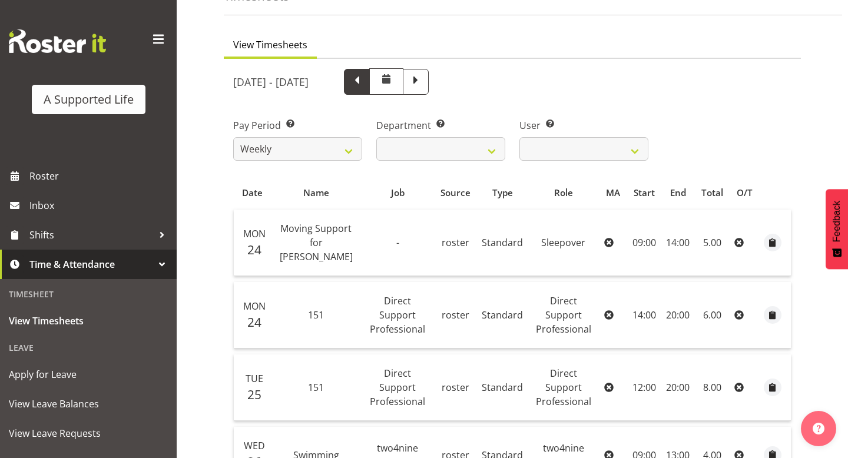
click at [364, 80] on span at bounding box center [356, 80] width 15 height 15
select select
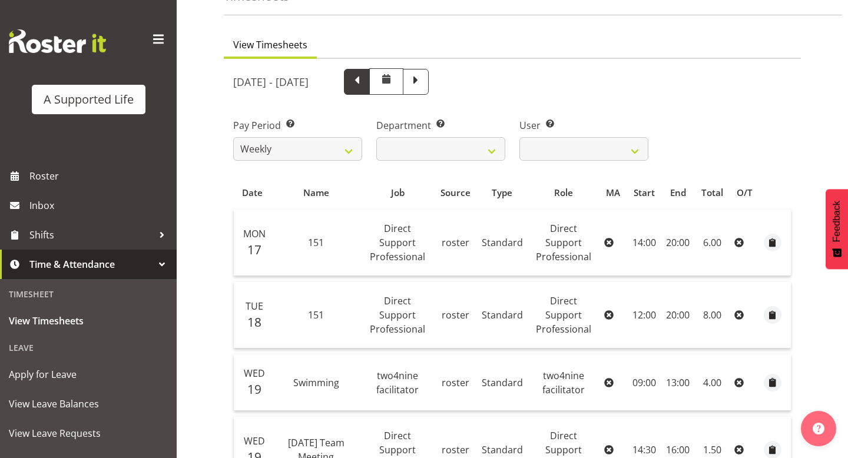
click at [364, 80] on span at bounding box center [356, 80] width 15 height 15
select select
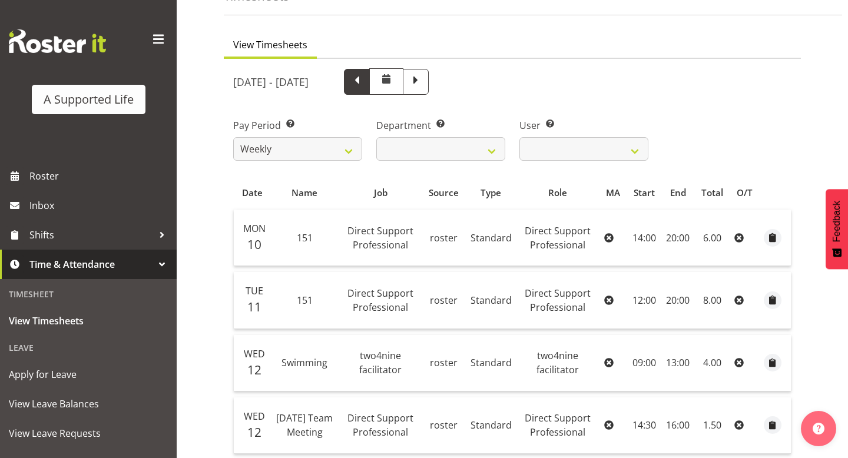
click at [364, 80] on span at bounding box center [356, 80] width 15 height 15
select select
click at [403, 80] on span at bounding box center [386, 81] width 34 height 26
click at [364, 80] on span at bounding box center [356, 80] width 15 height 15
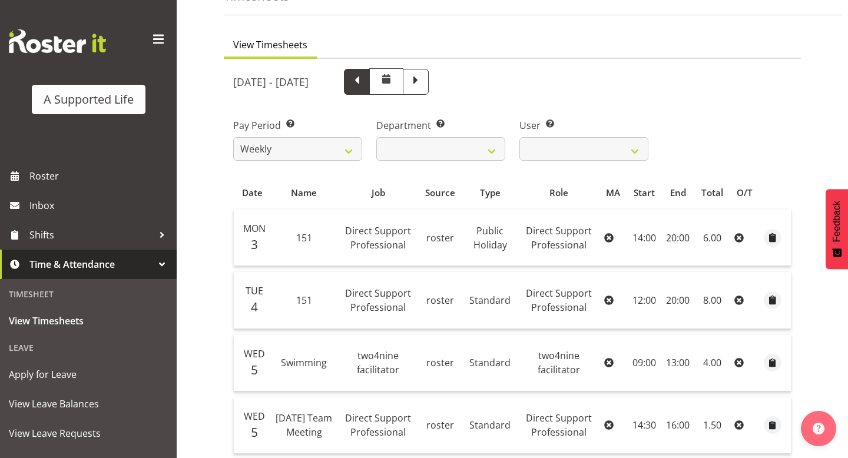
select select
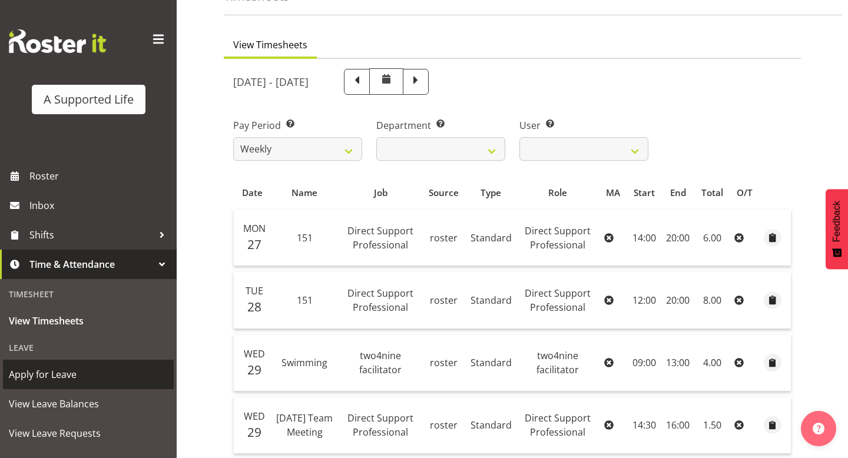
scroll to position [36, 0]
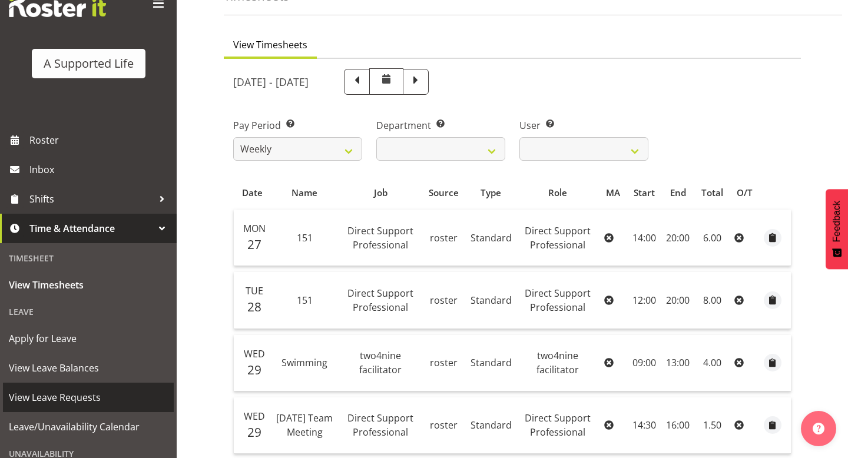
click at [60, 392] on span "View Leave Requests" at bounding box center [88, 397] width 159 height 18
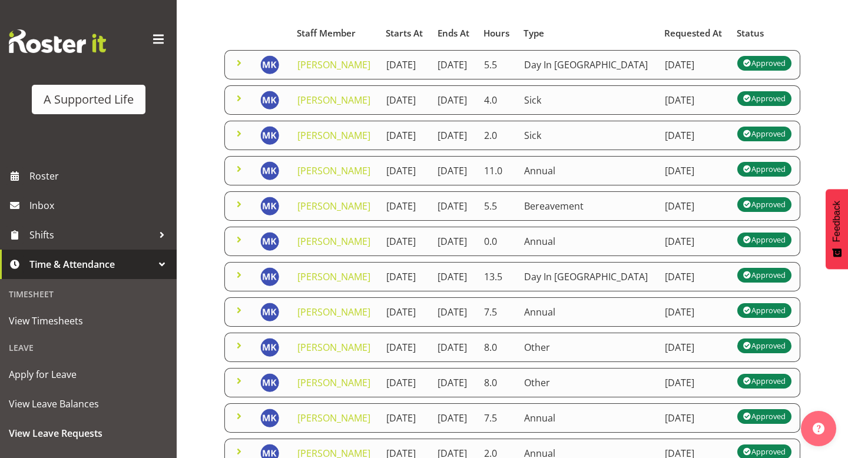
scroll to position [114, 0]
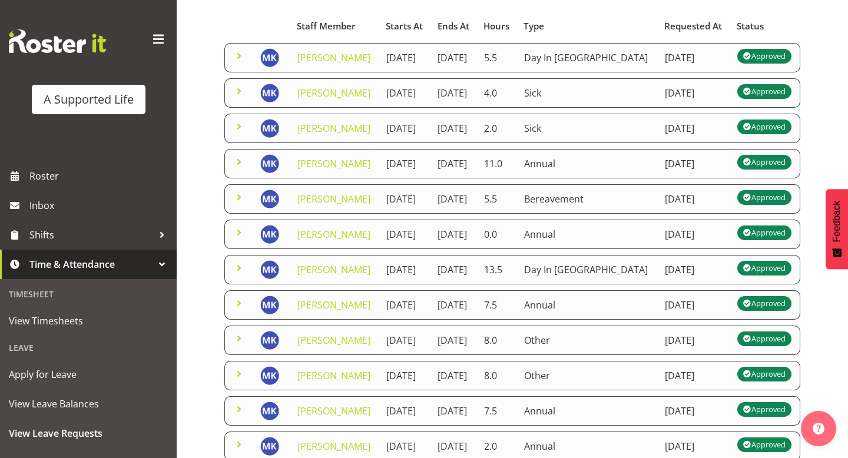
click at [240, 275] on span at bounding box center [239, 268] width 14 height 14
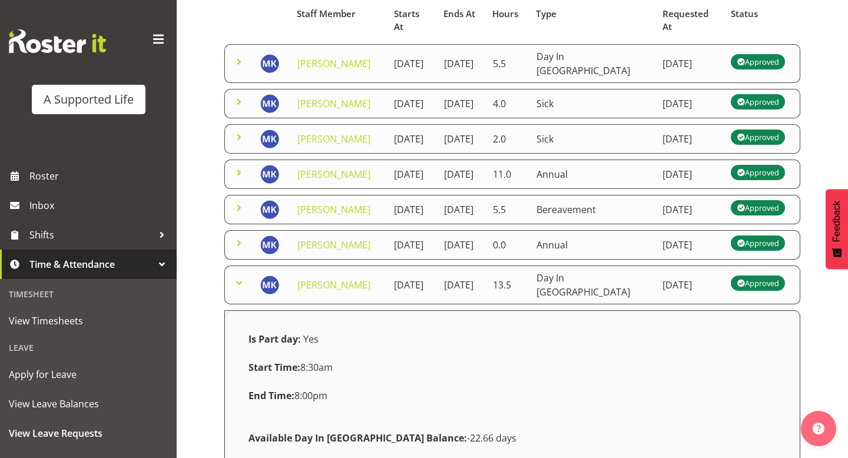
scroll to position [126, 0]
click at [240, 215] on span at bounding box center [239, 208] width 14 height 14
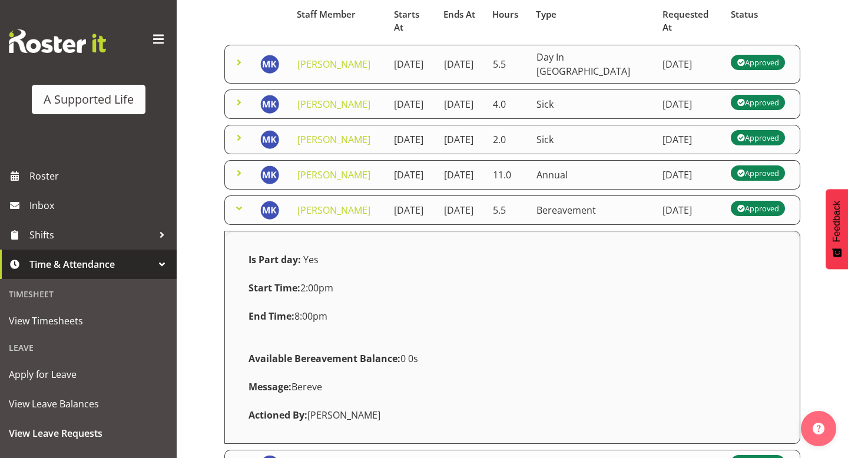
scroll to position [139, 0]
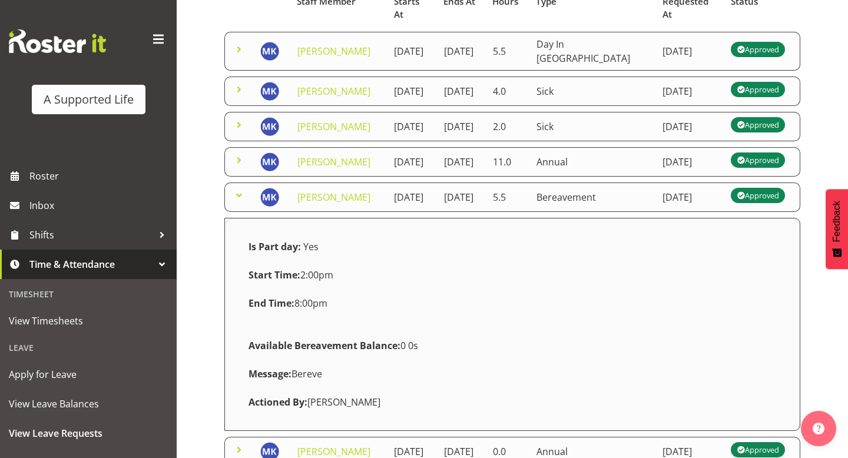
click at [241, 212] on td at bounding box center [238, 196] width 29 height 29
click at [240, 202] on span at bounding box center [239, 195] width 14 height 14
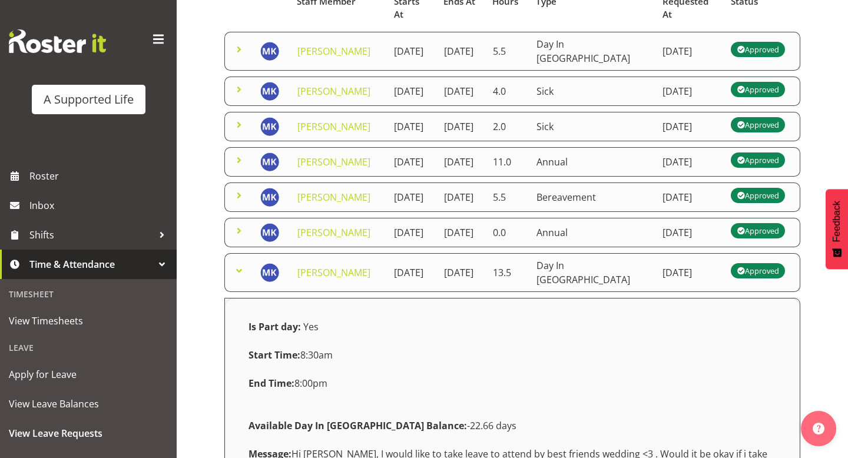
click at [240, 202] on span at bounding box center [239, 195] width 14 height 14
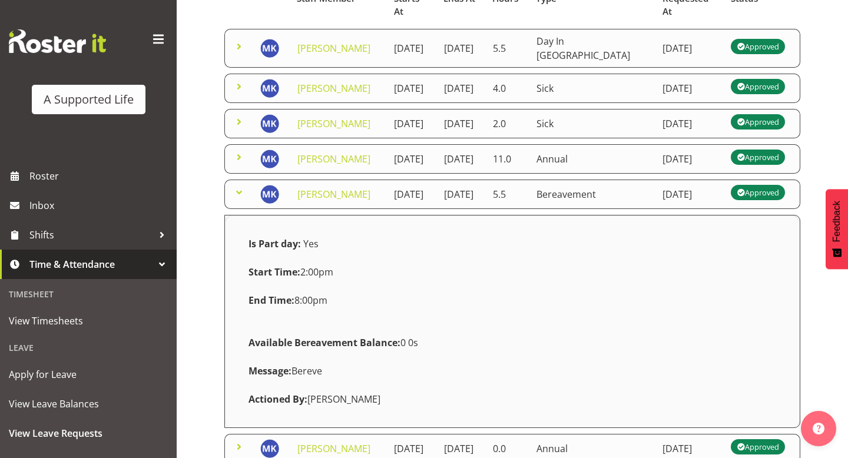
scroll to position [128, 0]
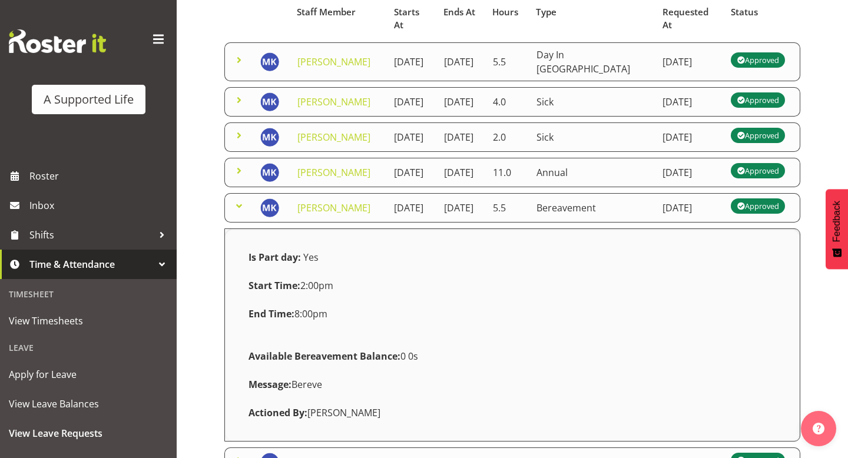
click at [237, 213] on span at bounding box center [239, 206] width 14 height 14
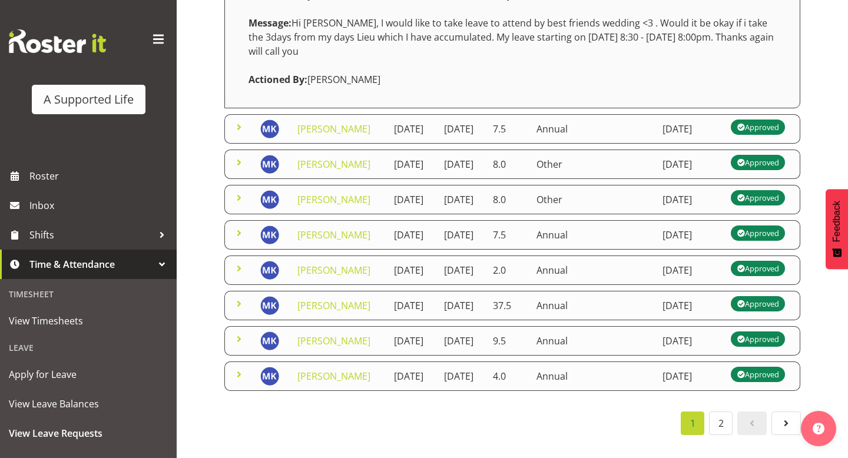
scroll to position [819, 0]
click at [234, 297] on span at bounding box center [239, 304] width 14 height 14
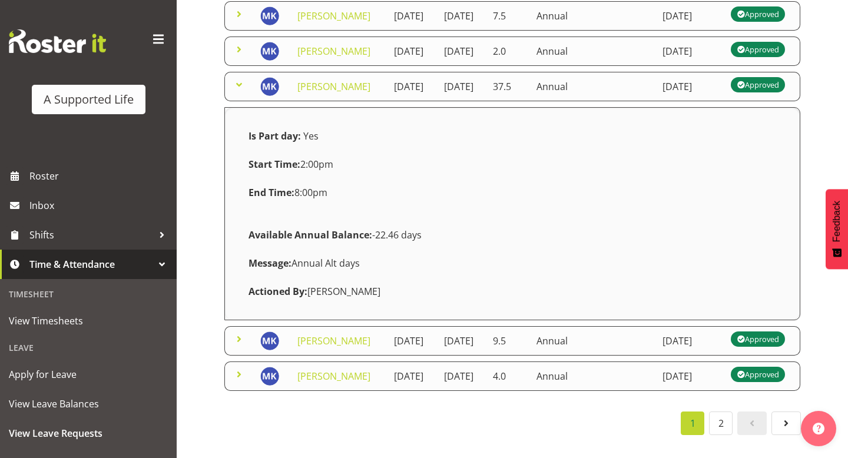
scroll to position [837, 0]
click at [237, 92] on span at bounding box center [239, 85] width 14 height 14
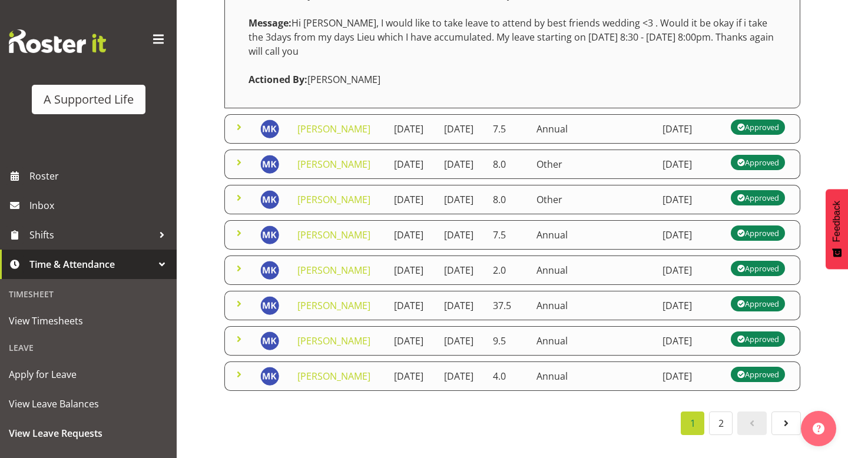
scroll to position [819, 0]
click at [241, 367] on span at bounding box center [239, 374] width 14 height 14
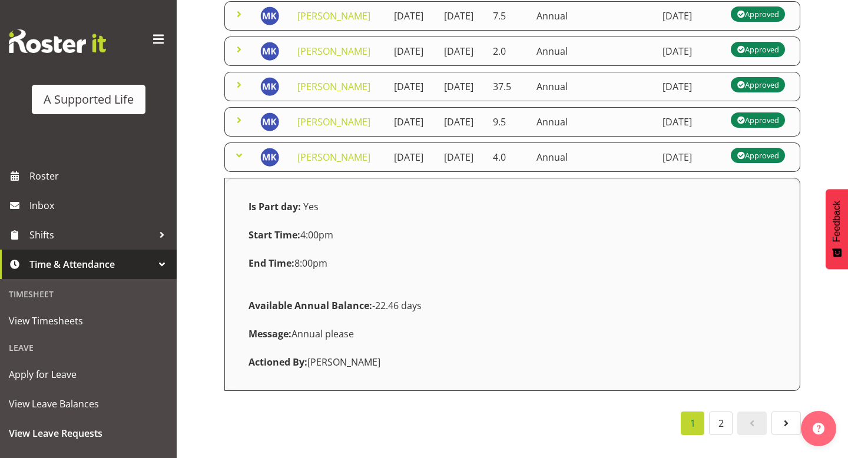
scroll to position [958, 0]
click at [242, 162] on span at bounding box center [239, 155] width 14 height 14
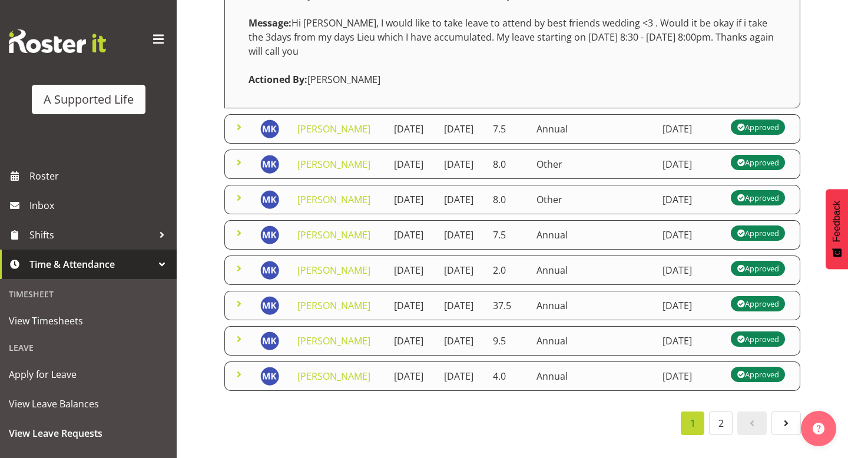
scroll to position [819, 0]
click at [727, 423] on link "2" at bounding box center [721, 423] width 24 height 24
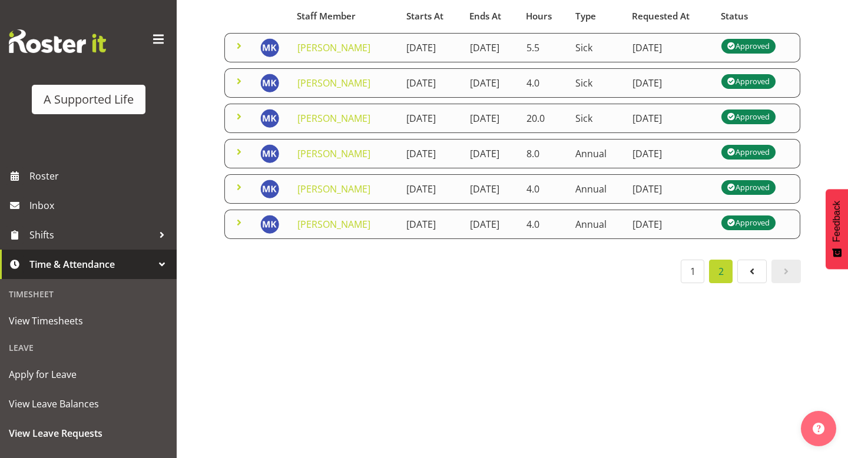
scroll to position [124, 0]
click at [238, 230] on span at bounding box center [239, 222] width 14 height 14
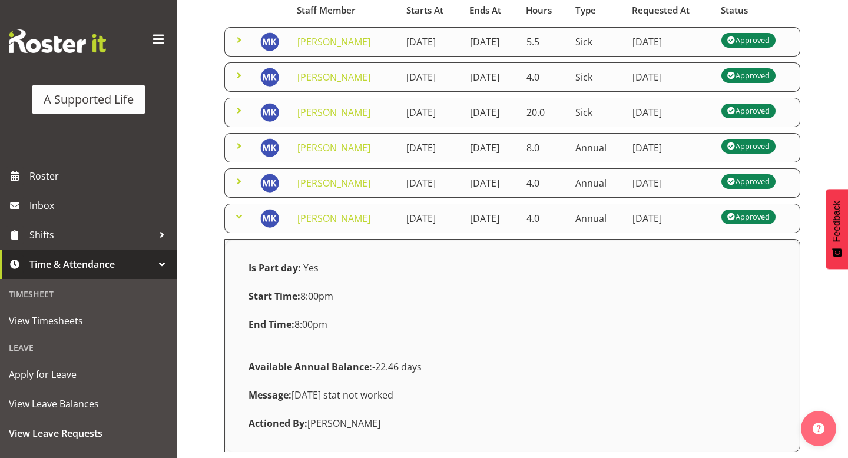
click at [238, 227] on link at bounding box center [239, 220] width 14 height 13
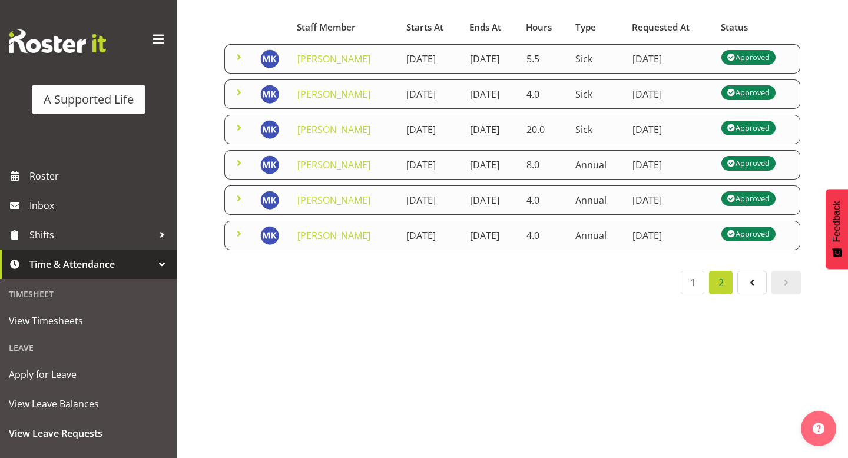
scroll to position [0, 0]
